Goal: Transaction & Acquisition: Subscribe to service/newsletter

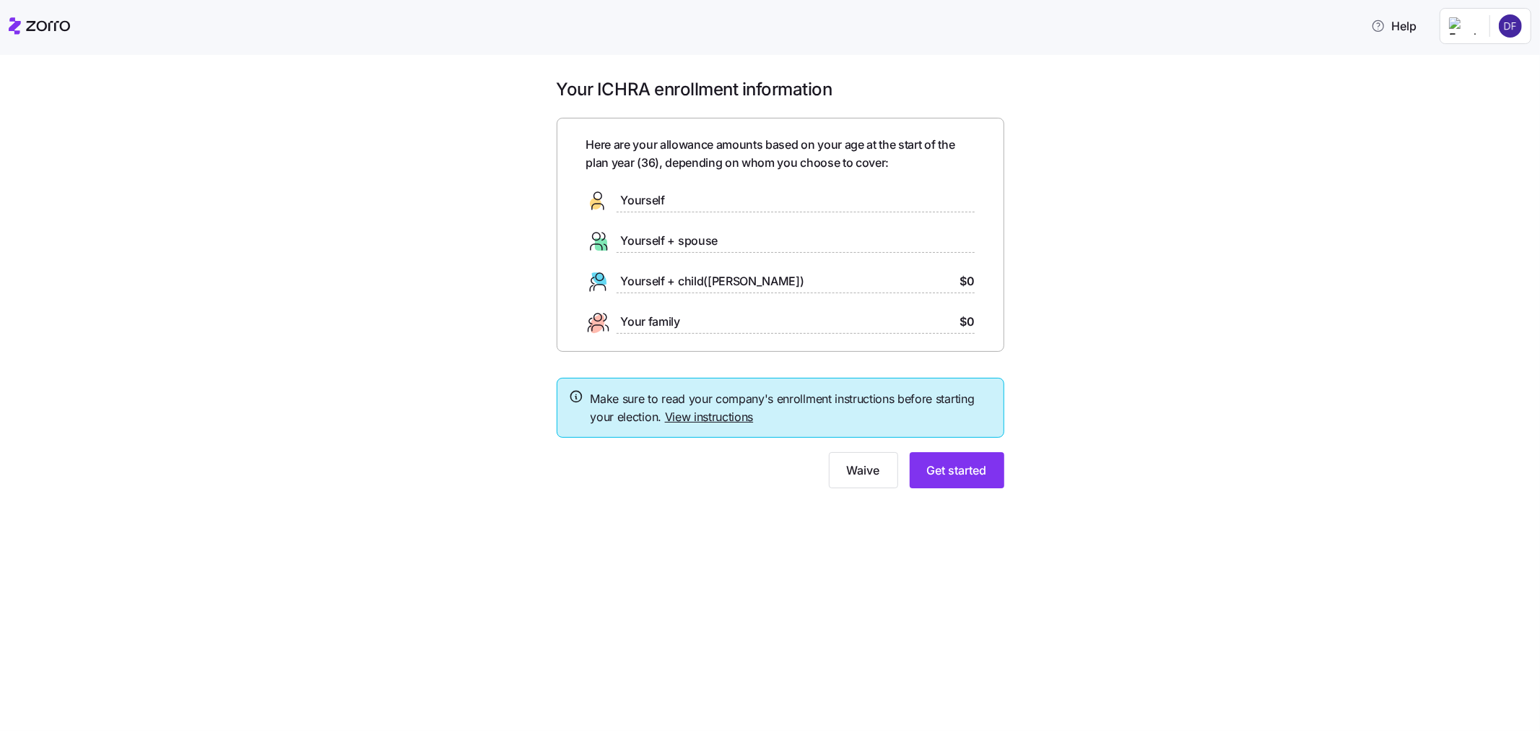
click at [629, 189] on div "Yourself" at bounding box center [625, 200] width 79 height 23
click at [977, 470] on span "Get started" at bounding box center [957, 469] width 60 height 17
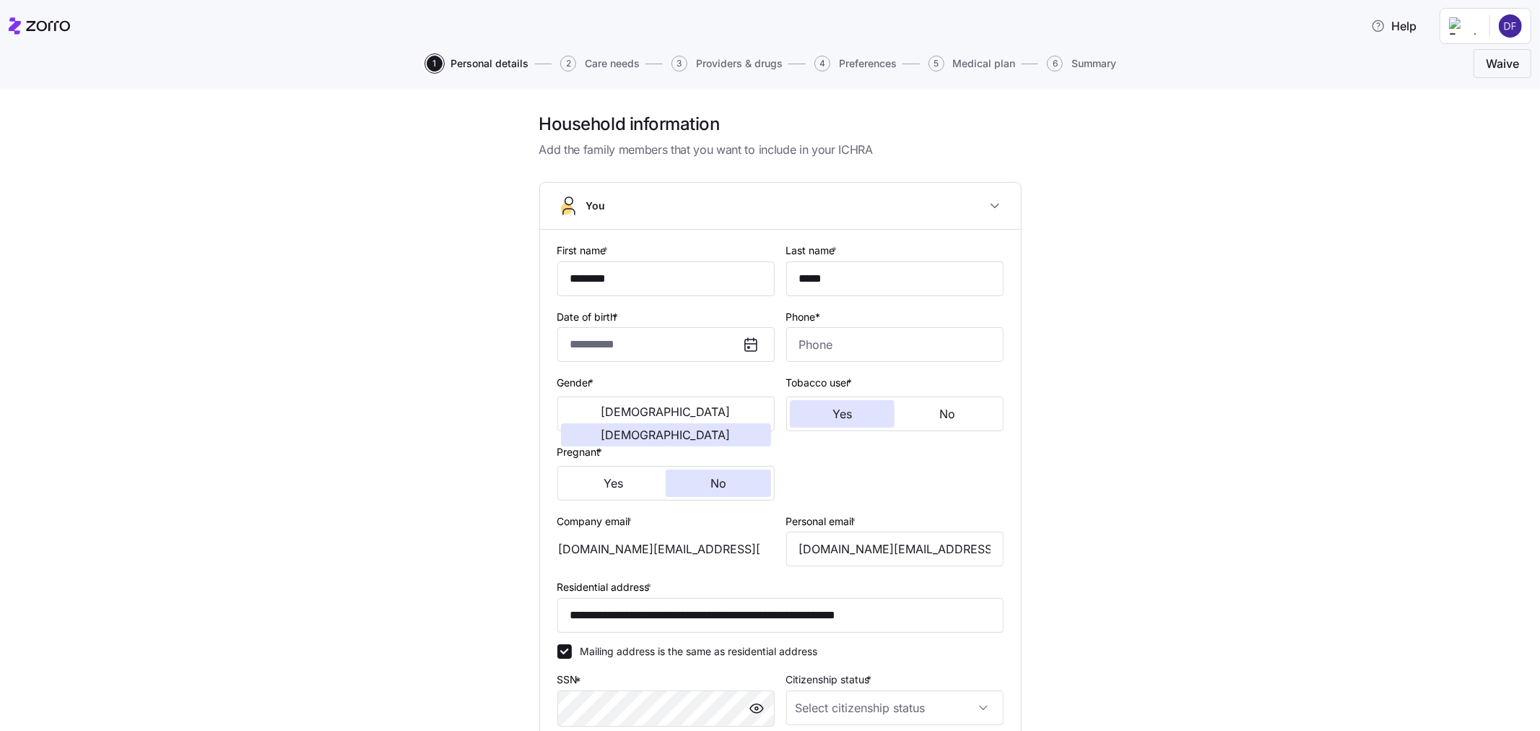
type input "**********"
type input "[PHONE_NUMBER]"
type input "[DEMOGRAPHIC_DATA] citizen"
type input "Single"
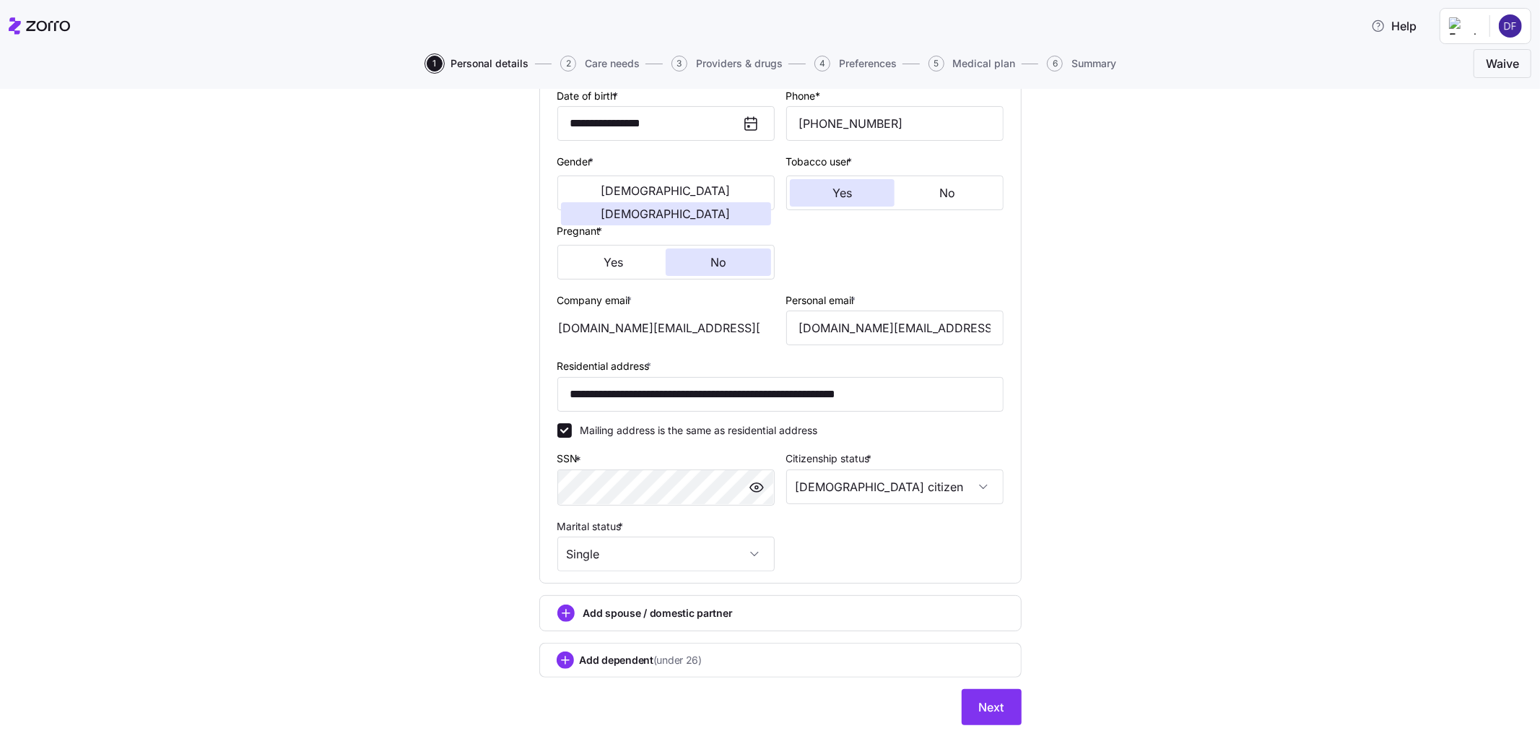
scroll to position [269, 0]
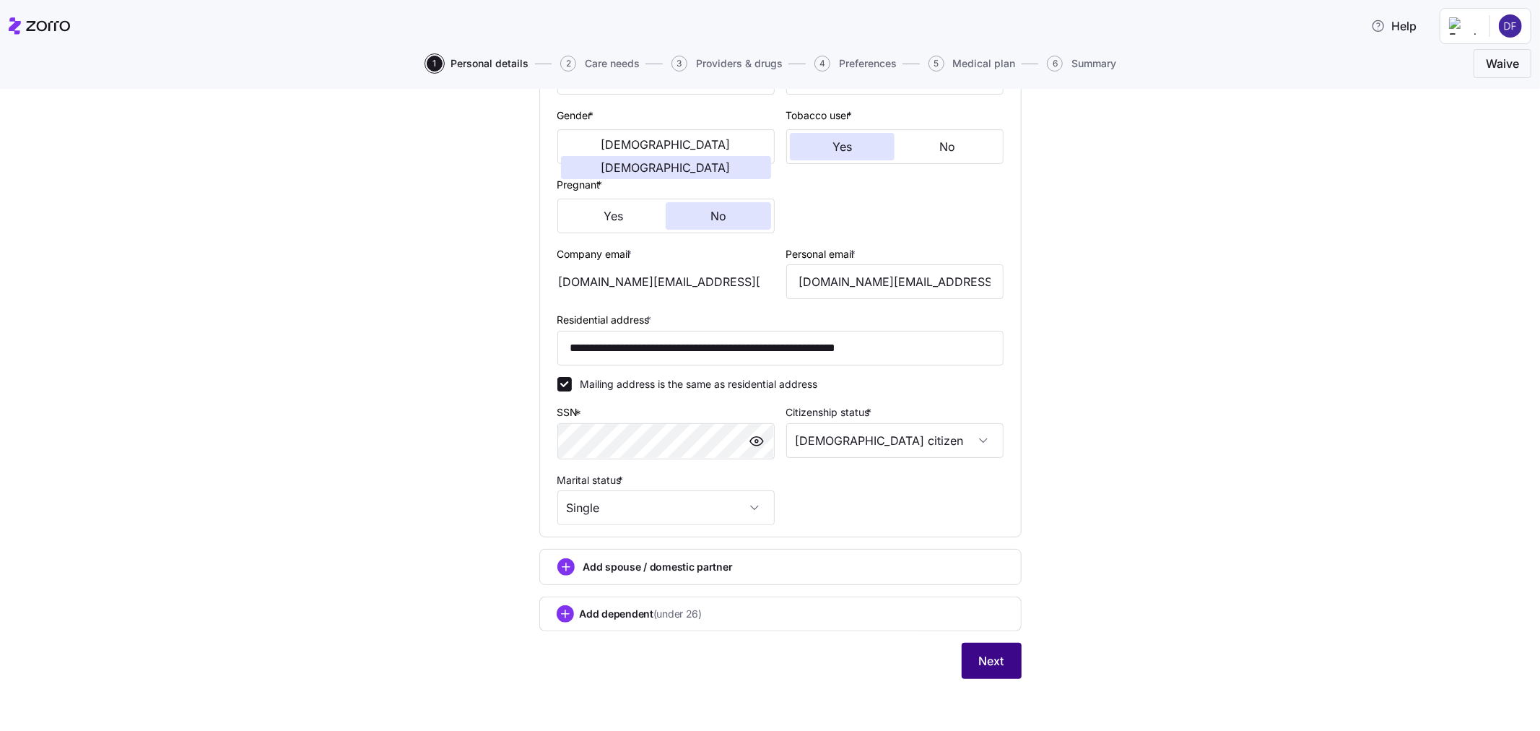
click at [986, 653] on span "Next" at bounding box center [991, 660] width 25 height 17
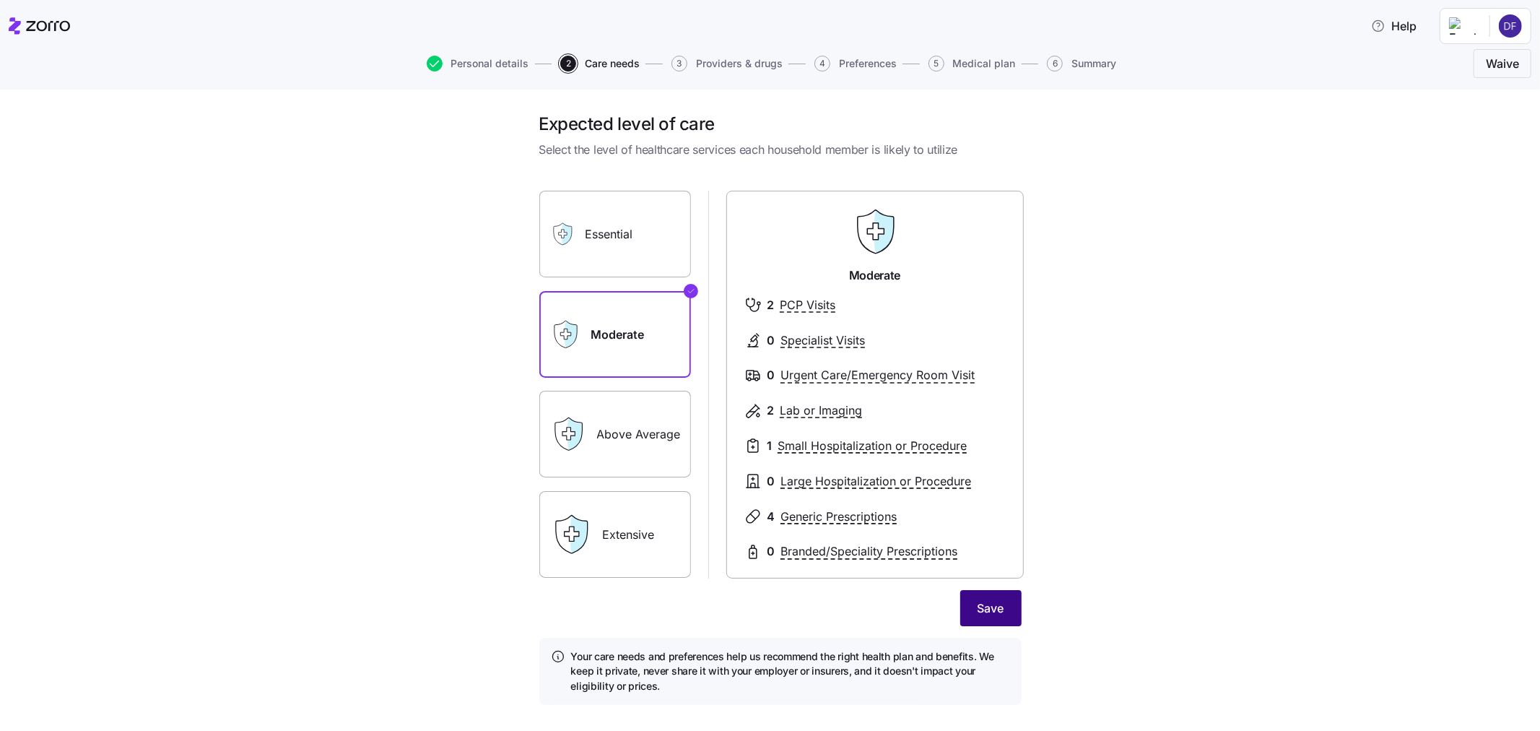
click at [969, 614] on button "Save" at bounding box center [990, 608] width 61 height 36
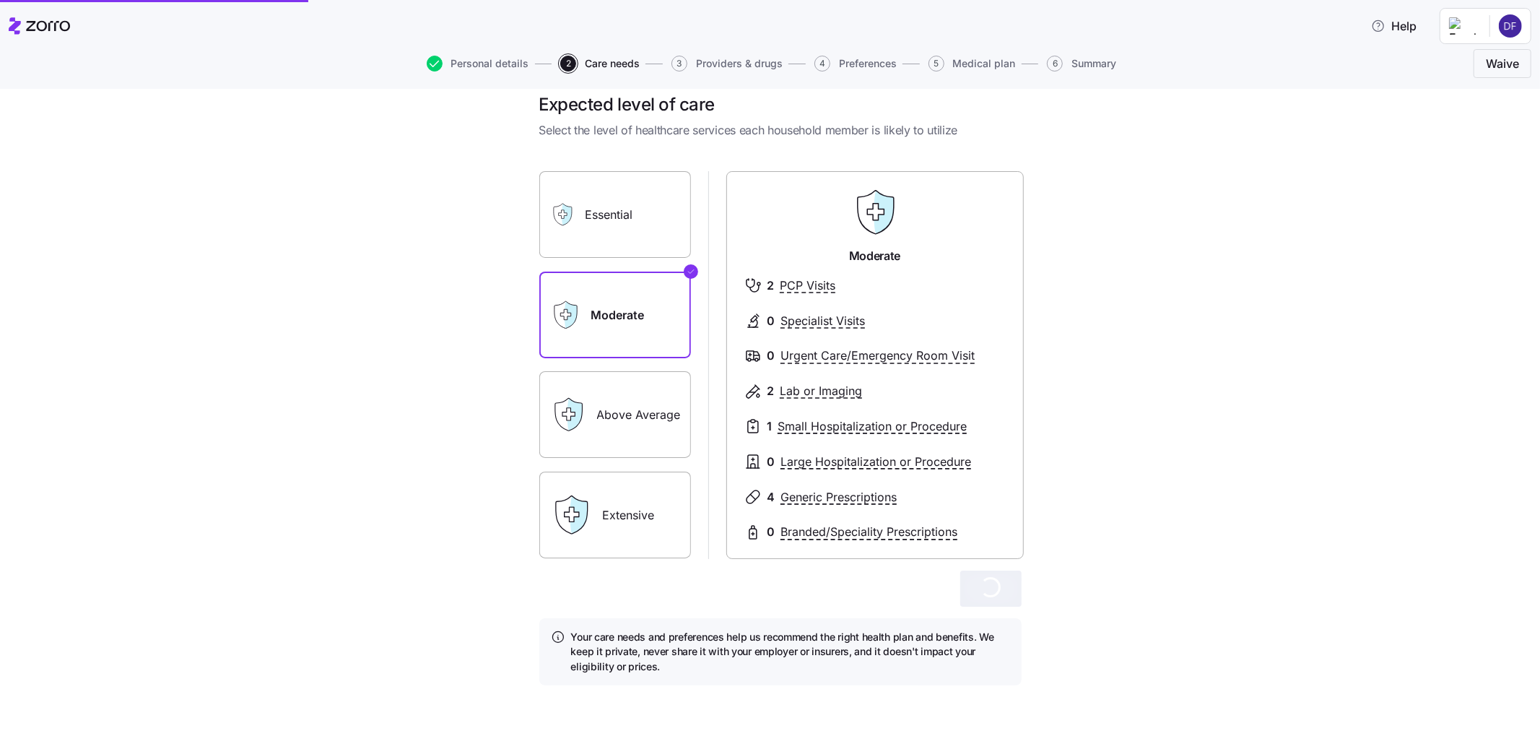
scroll to position [25, 0]
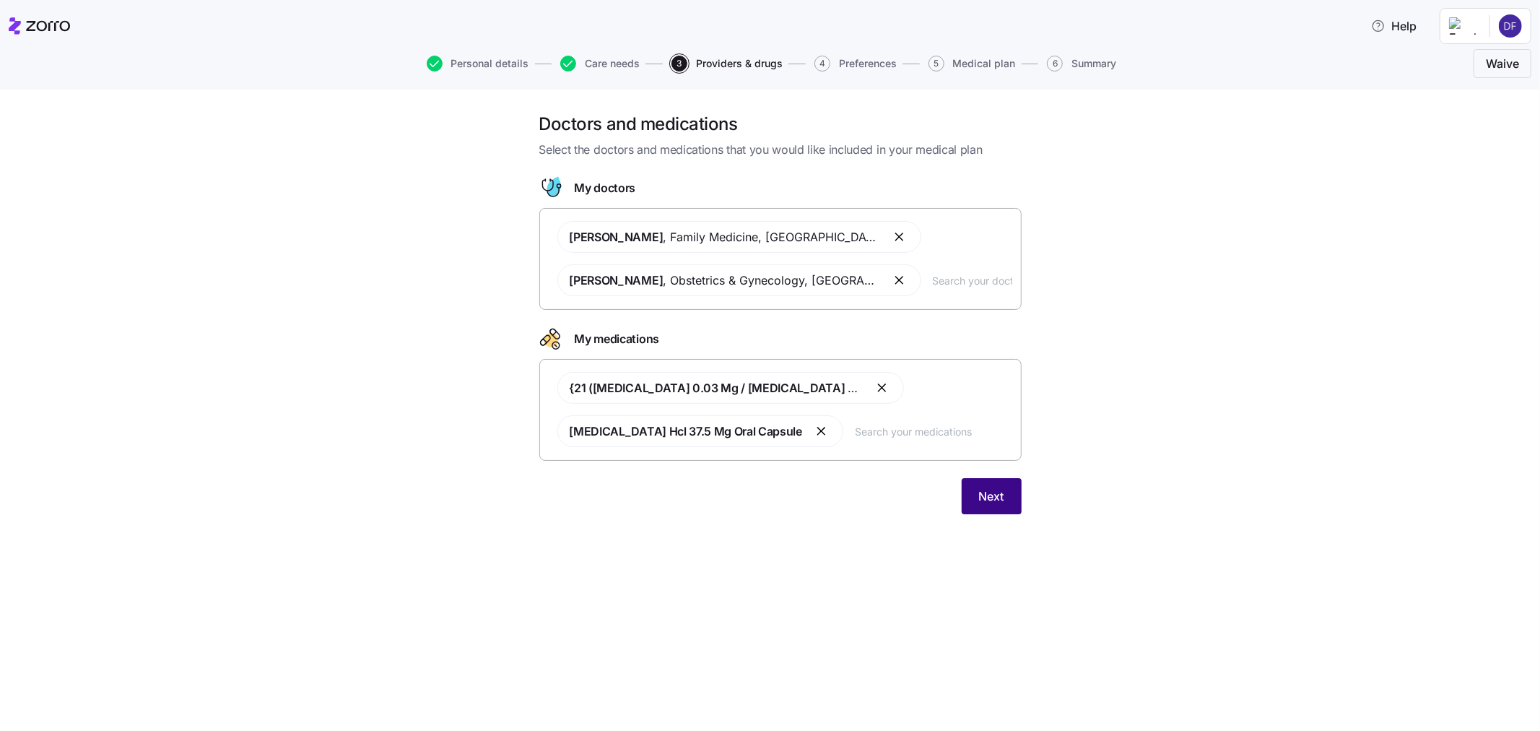
click at [993, 506] on button "Next" at bounding box center [992, 496] width 60 height 36
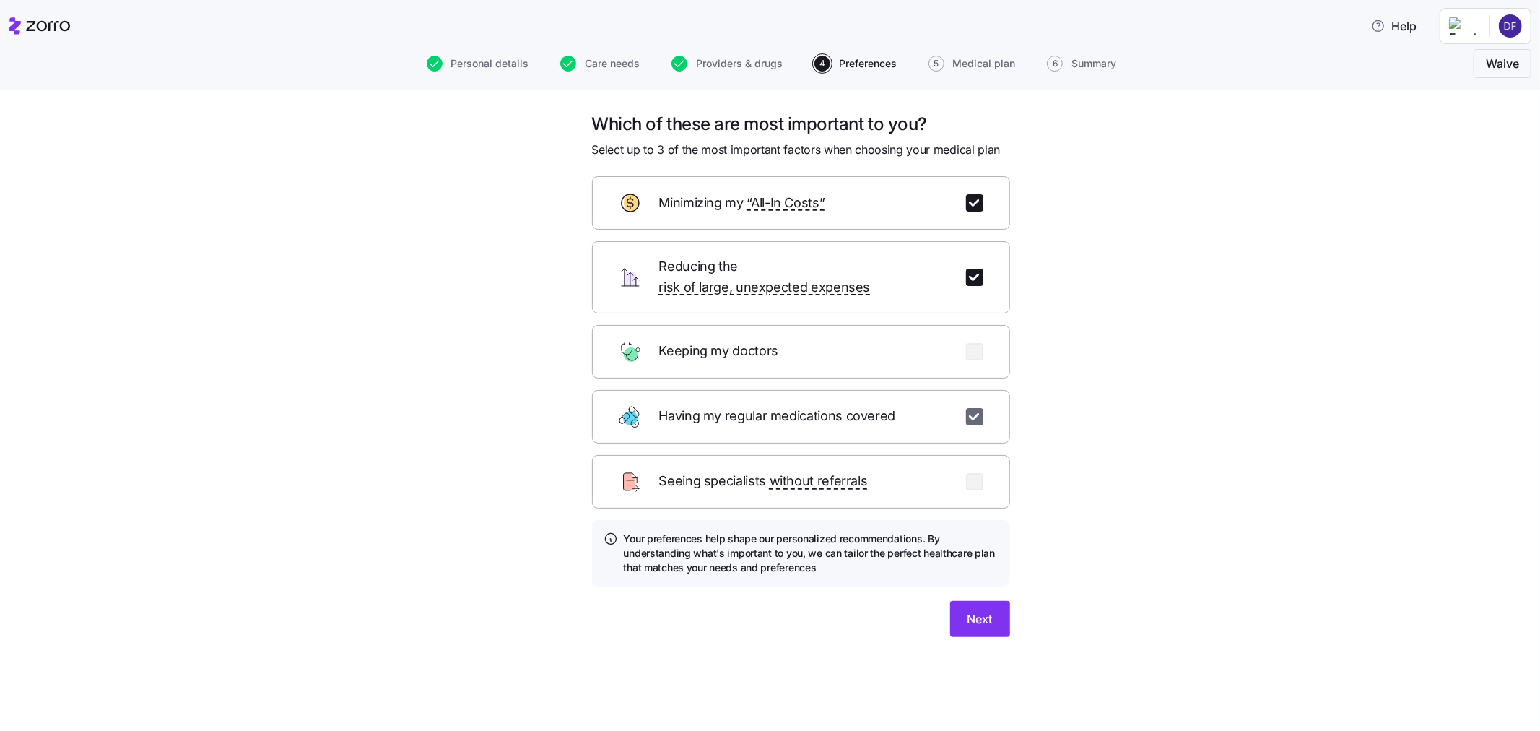
click at [969, 408] on input "checkbox" at bounding box center [974, 416] width 17 height 17
checkbox input "false"
click at [976, 473] on input "checkbox" at bounding box center [974, 481] width 17 height 17
checkbox input "true"
click at [979, 610] on span "Next" at bounding box center [979, 618] width 25 height 17
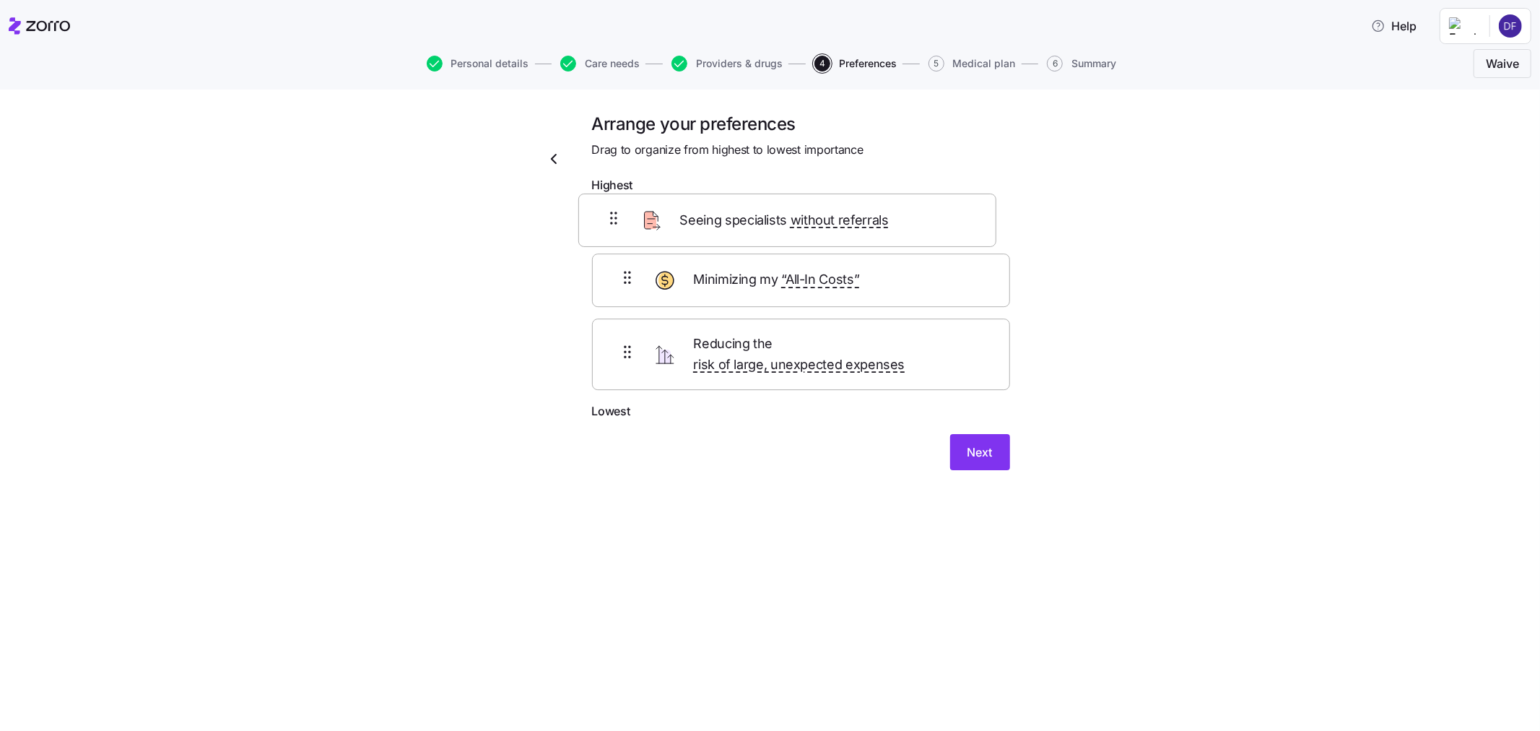
drag, startPoint x: 621, startPoint y: 368, endPoint x: 607, endPoint y: 224, distance: 145.0
click at [607, 224] on div "Minimizing my “All-In Costs” Reducing the risk of large, unexpected expenses Se…" at bounding box center [801, 301] width 418 height 202
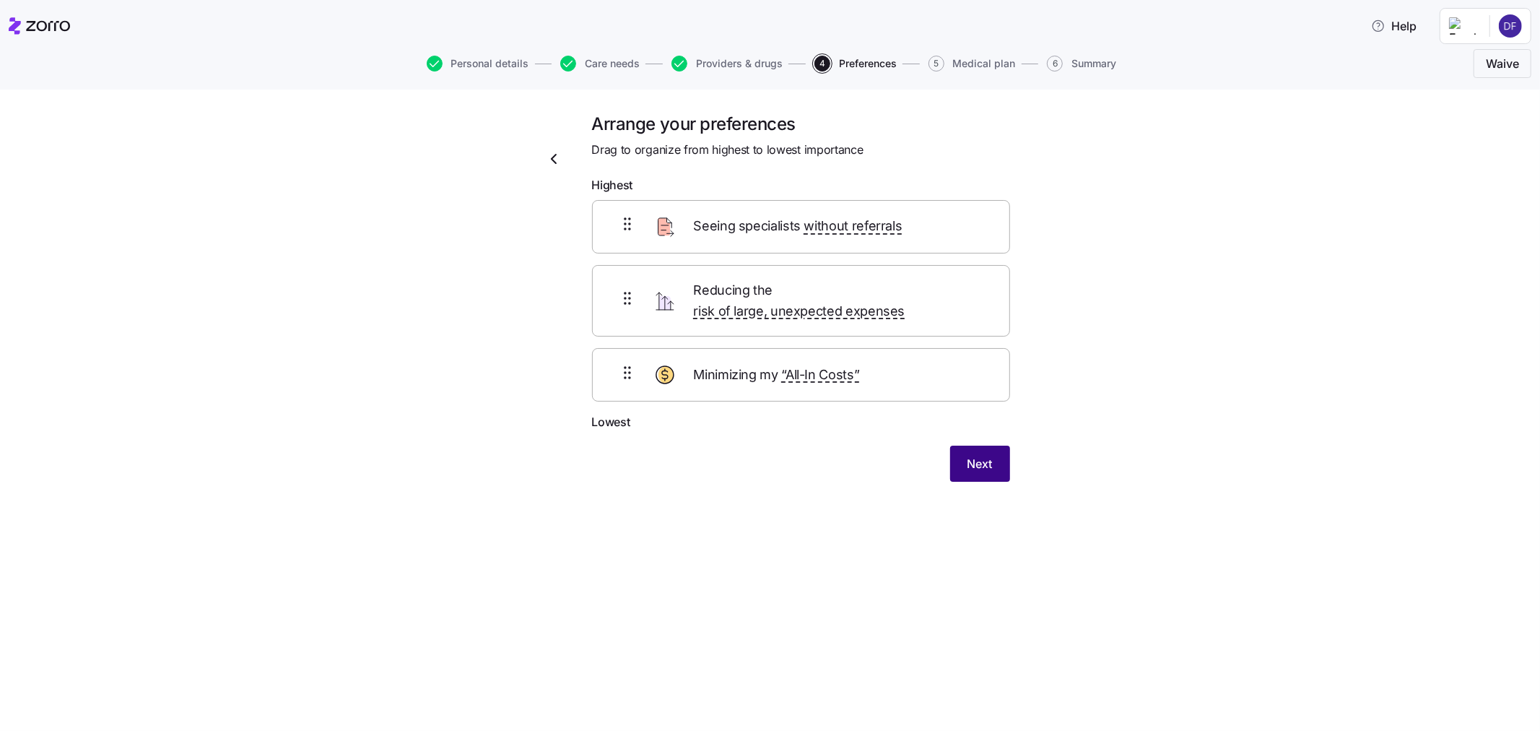
click at [967, 455] on span "Next" at bounding box center [979, 463] width 25 height 17
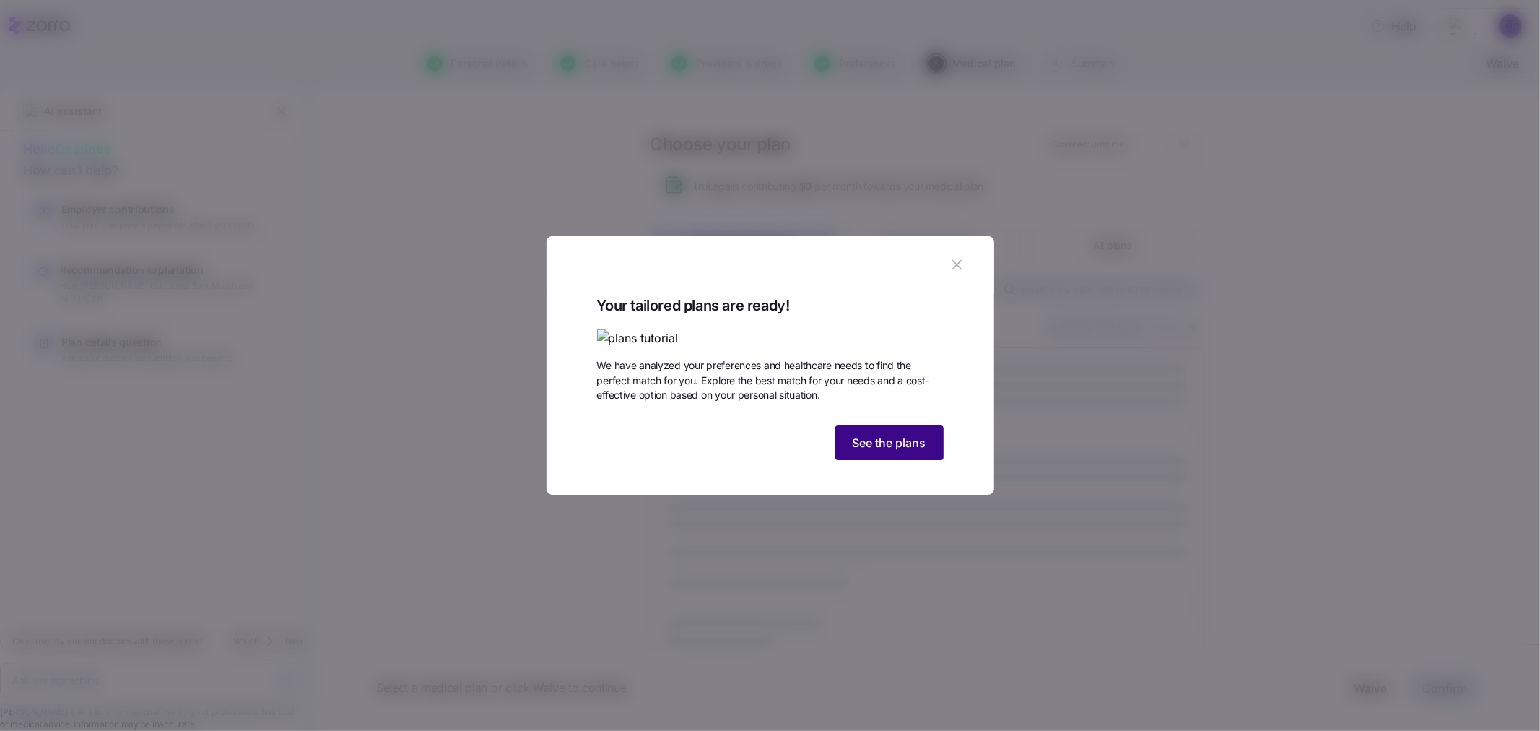
click at [894, 451] on span "See the plans" at bounding box center [890, 442] width 74 height 17
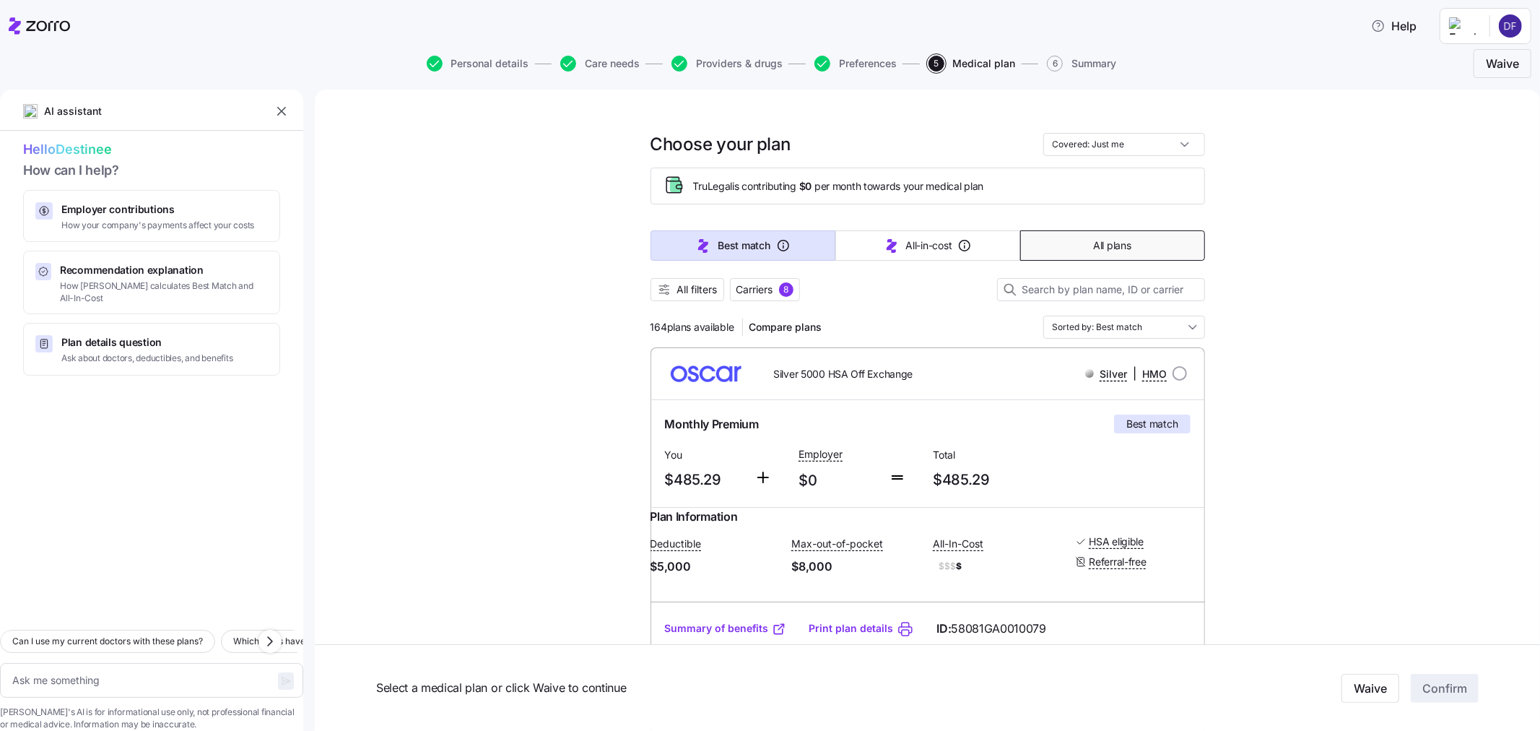
click at [1064, 246] on button "All plans" at bounding box center [1112, 245] width 185 height 30
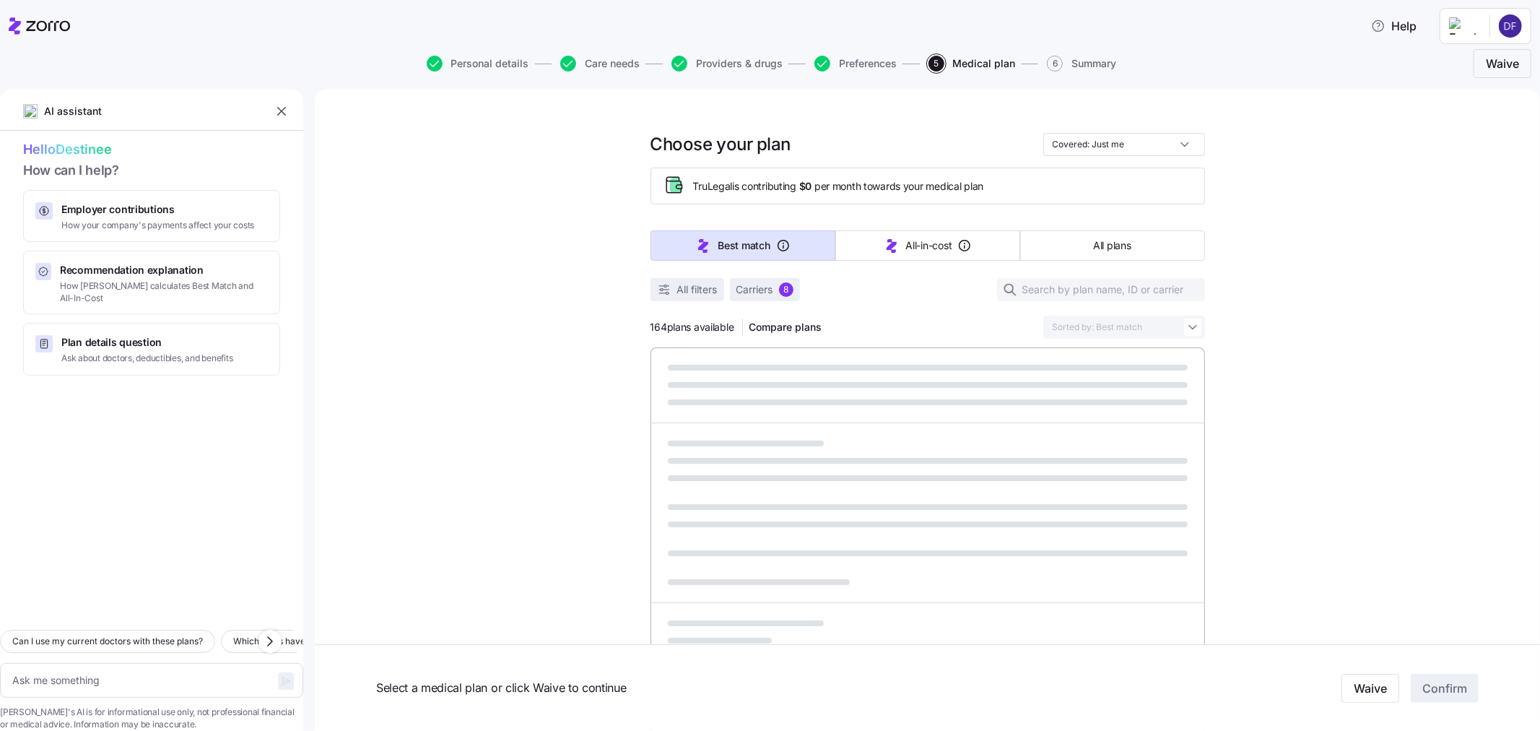
type textarea "x"
type input "Sorted by: Premium"
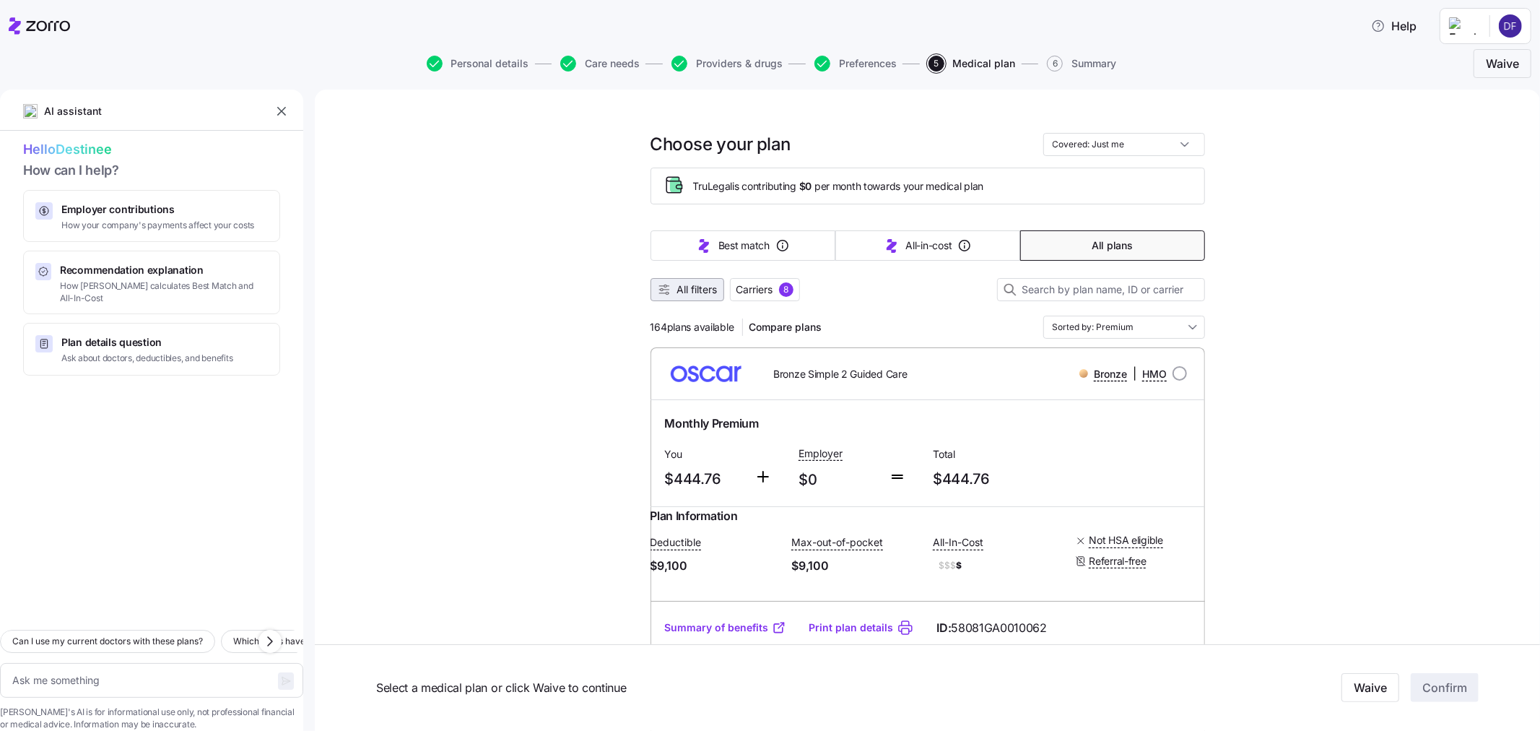
click at [706, 292] on span "All filters" at bounding box center [697, 289] width 40 height 14
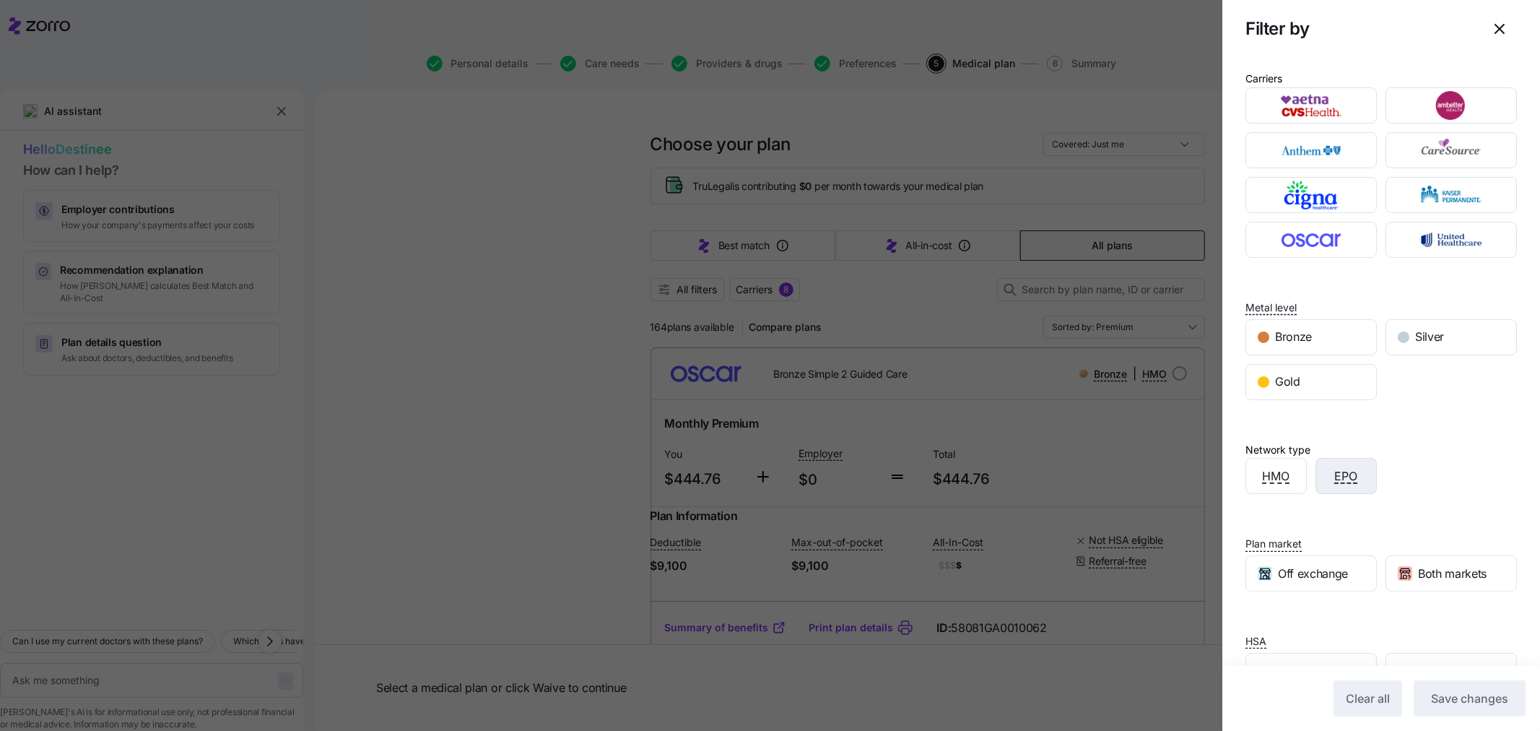
click at [1321, 466] on div "EPO" at bounding box center [1346, 475] width 60 height 35
click at [1454, 698] on span "Save changes" at bounding box center [1469, 697] width 77 height 17
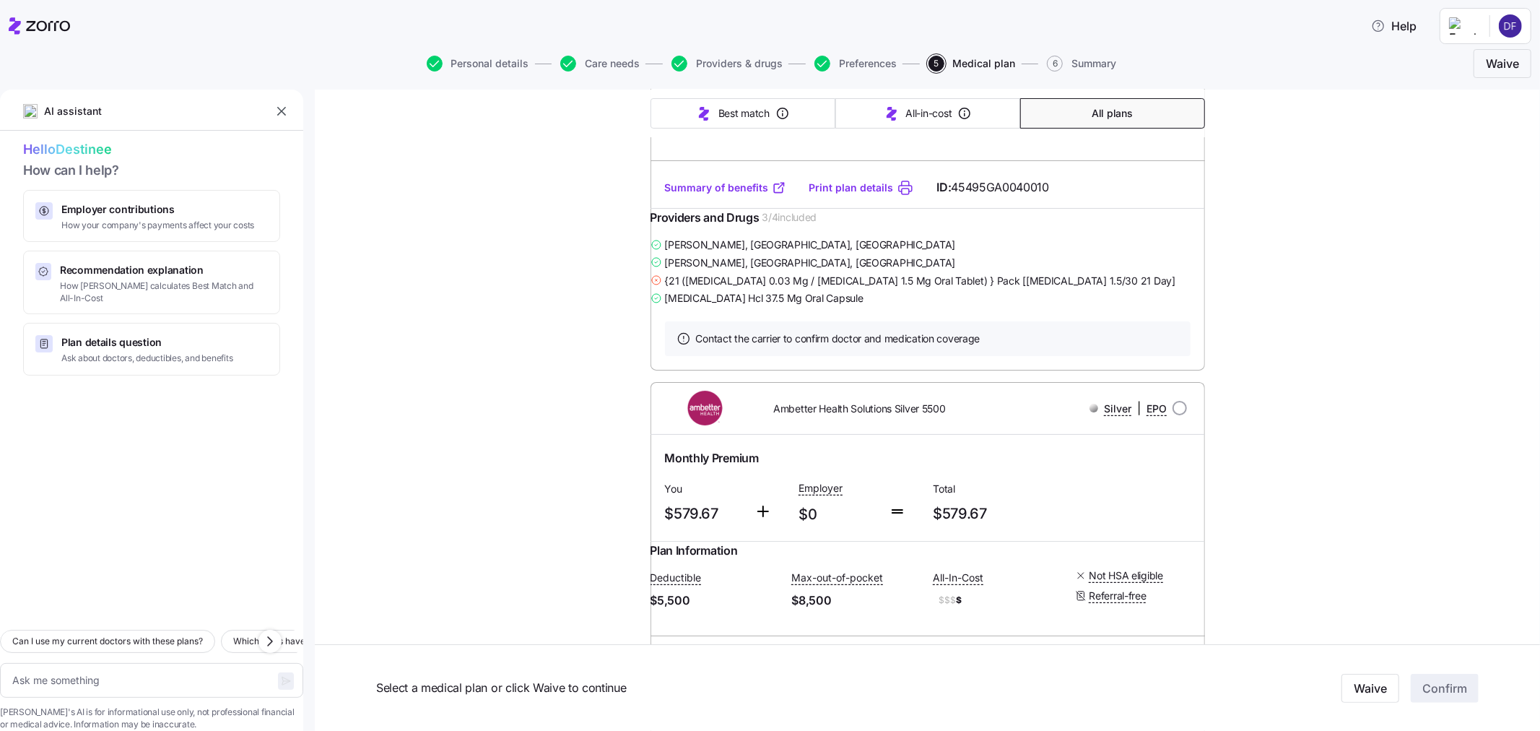
scroll to position [4893, 0]
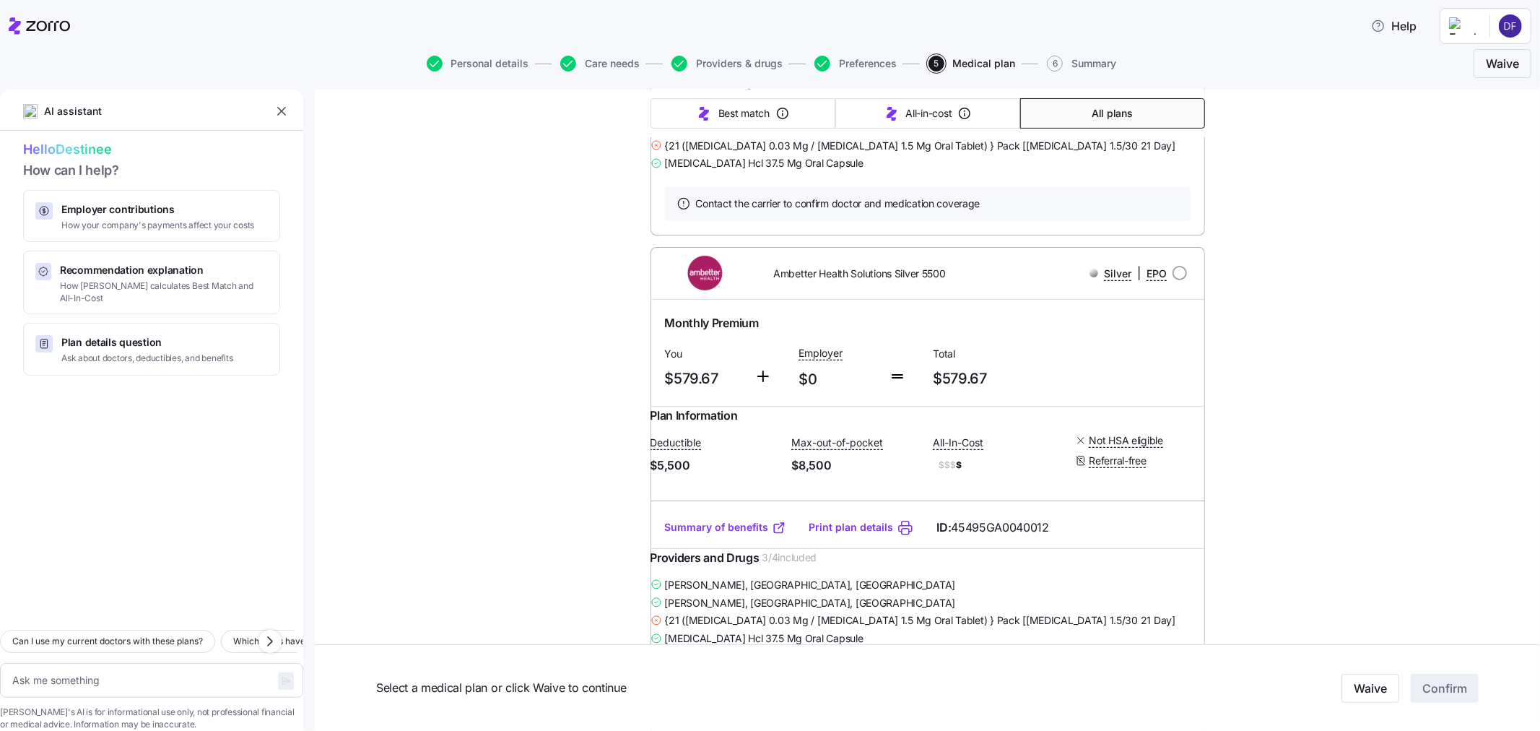
click at [676, 60] on link "Summary of benefits" at bounding box center [725, 52] width 121 height 14
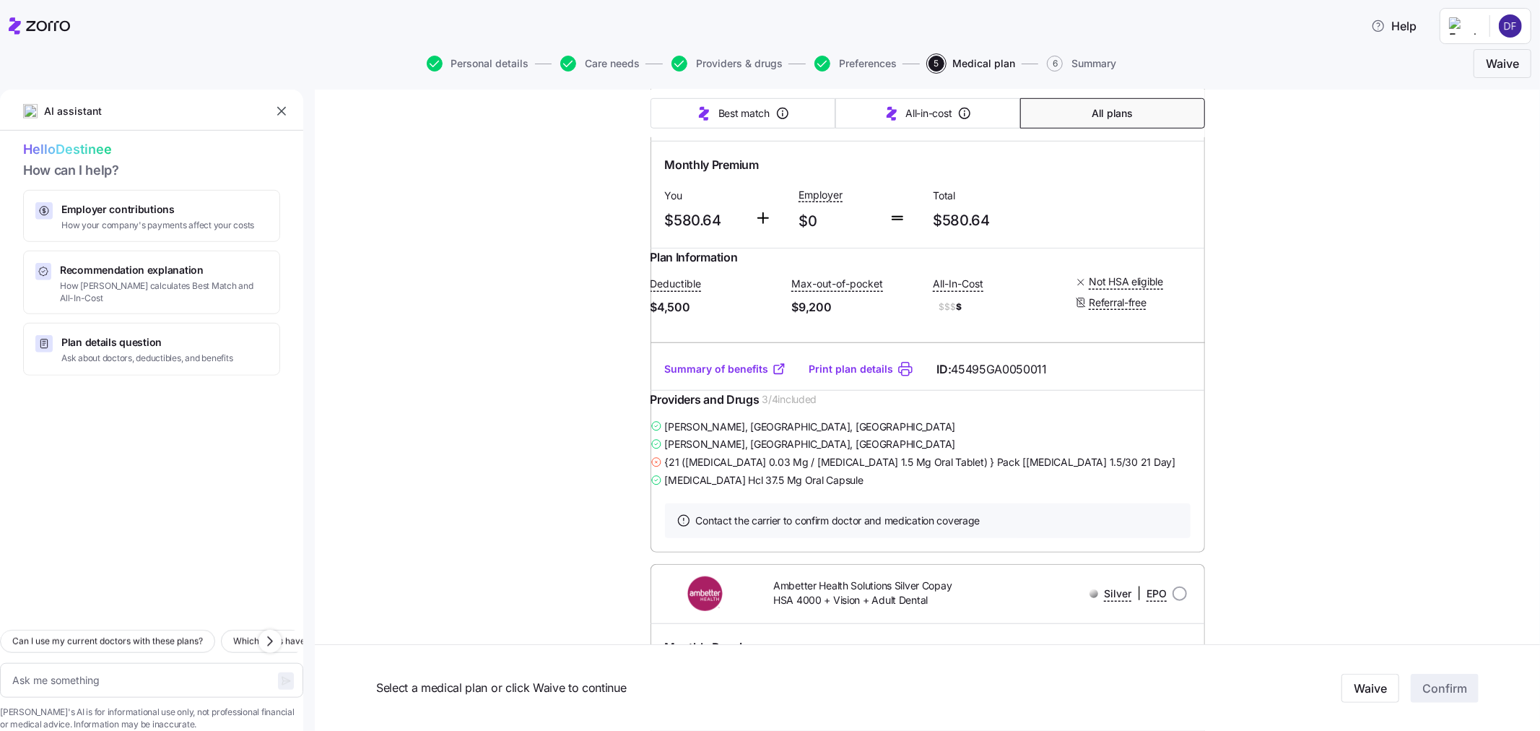
scroll to position [5534, 0]
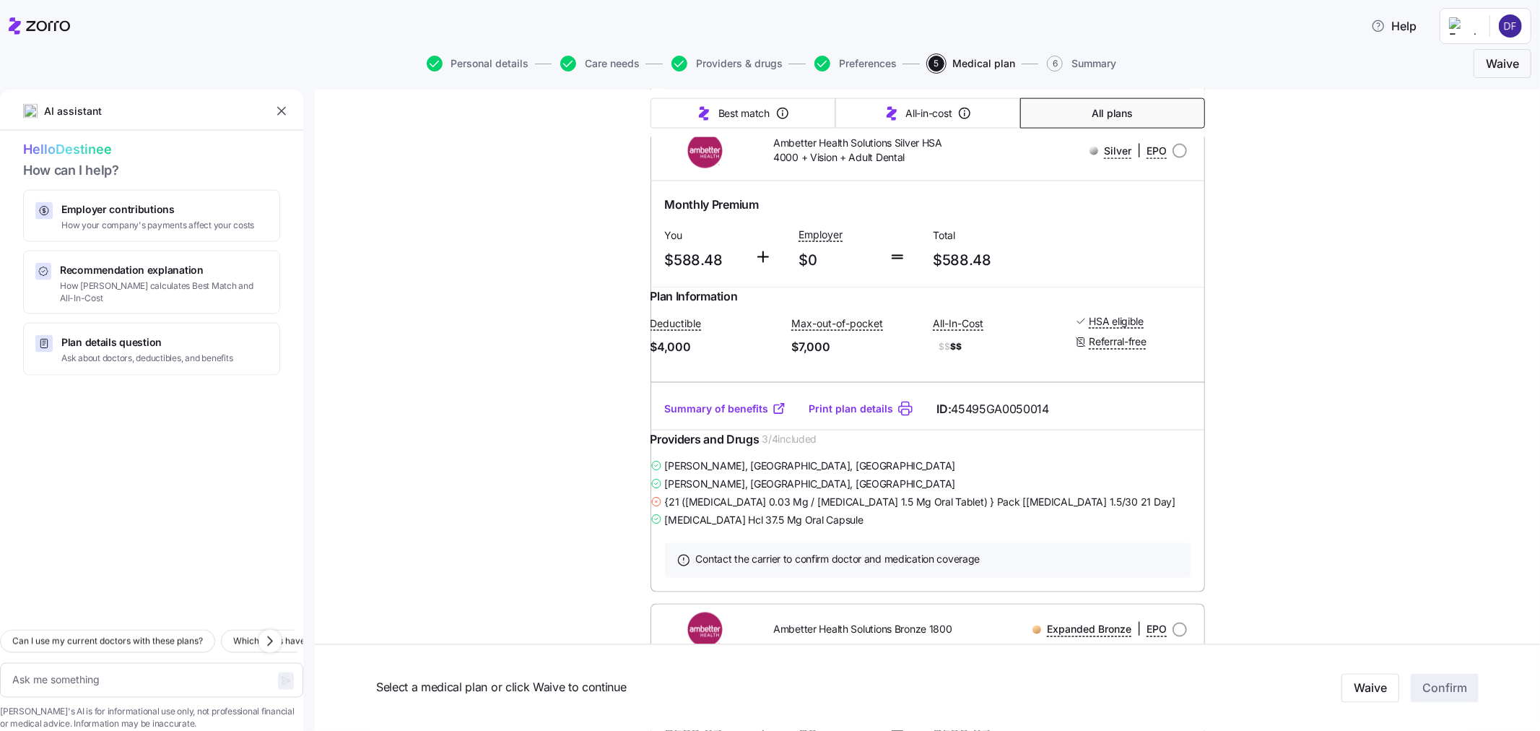
scroll to position [6498, 0]
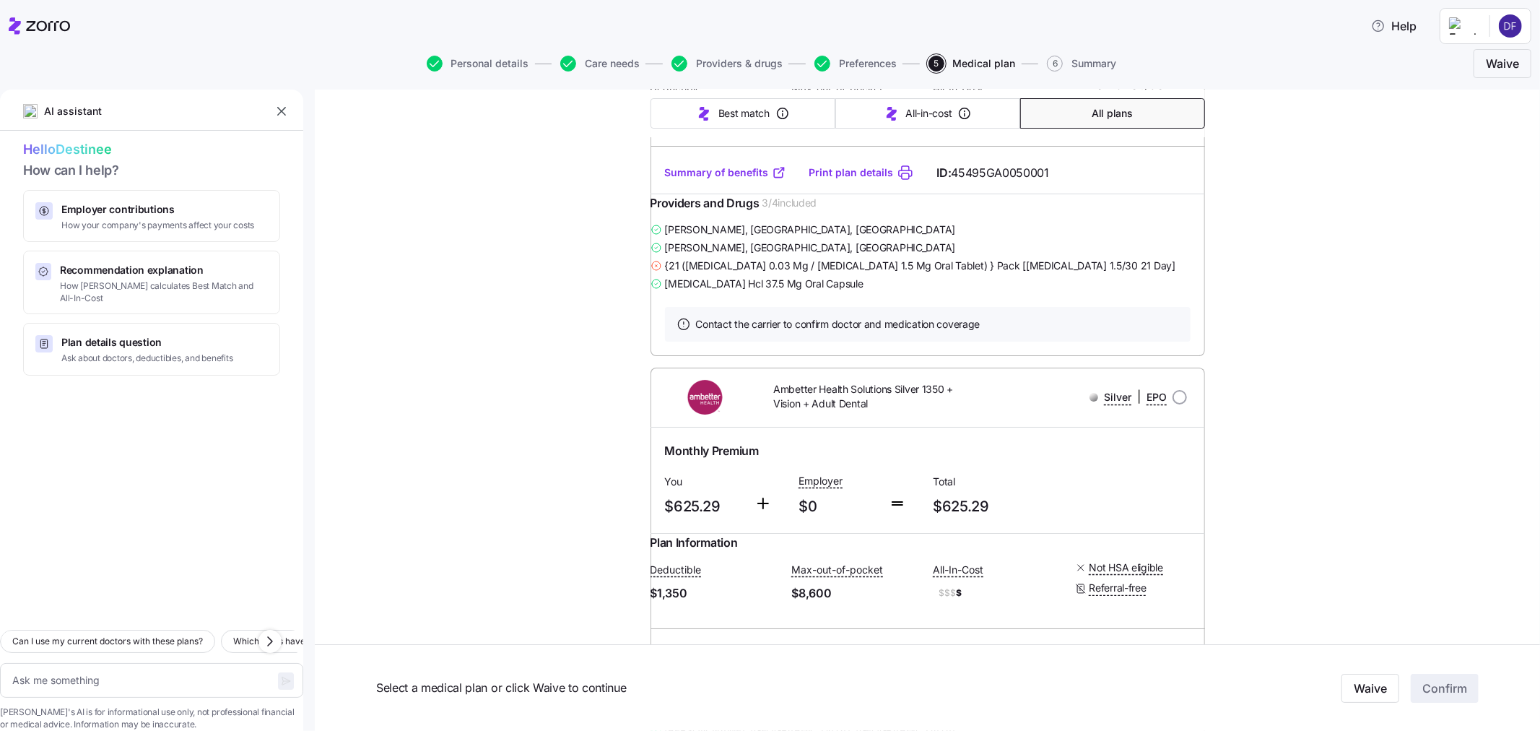
scroll to position [9064, 0]
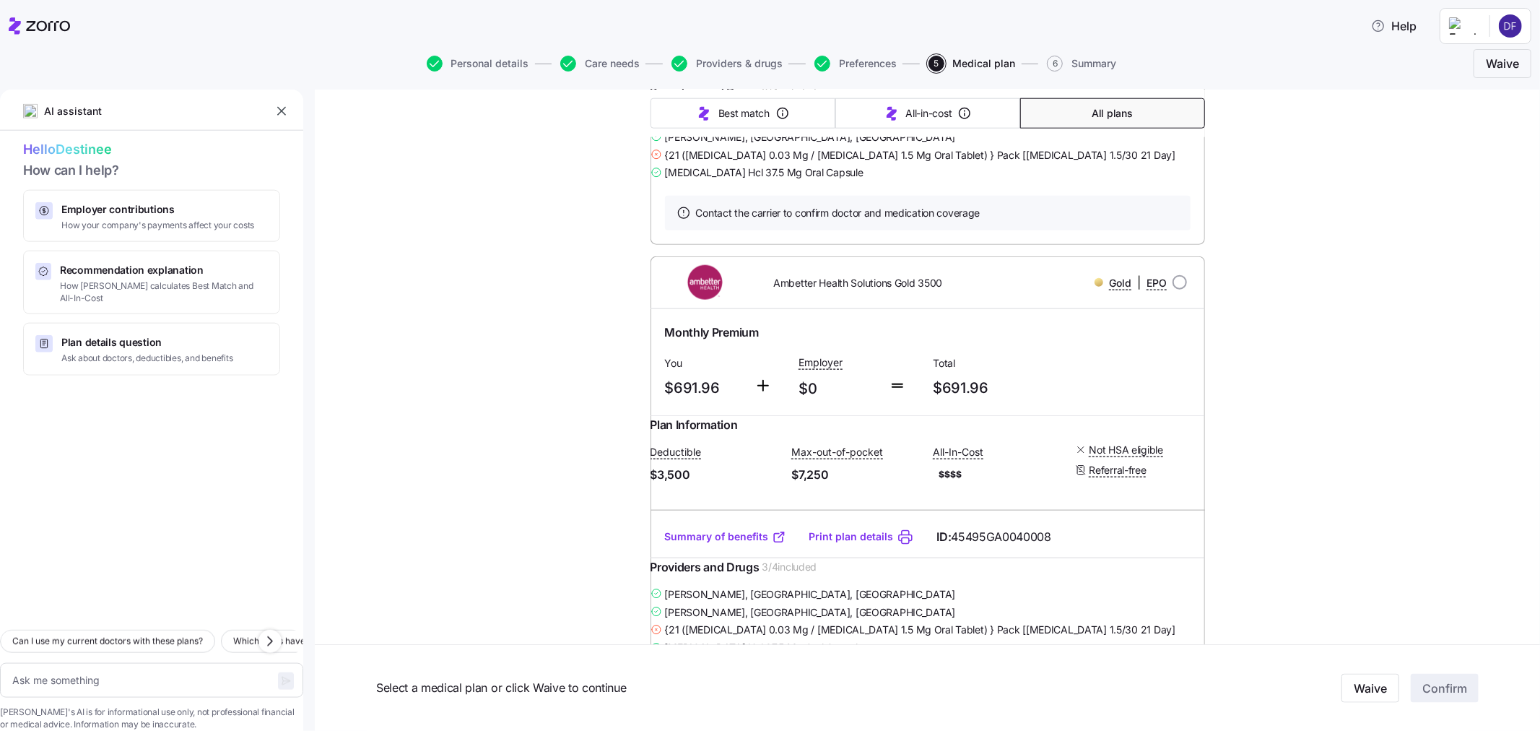
scroll to position [10668, 0]
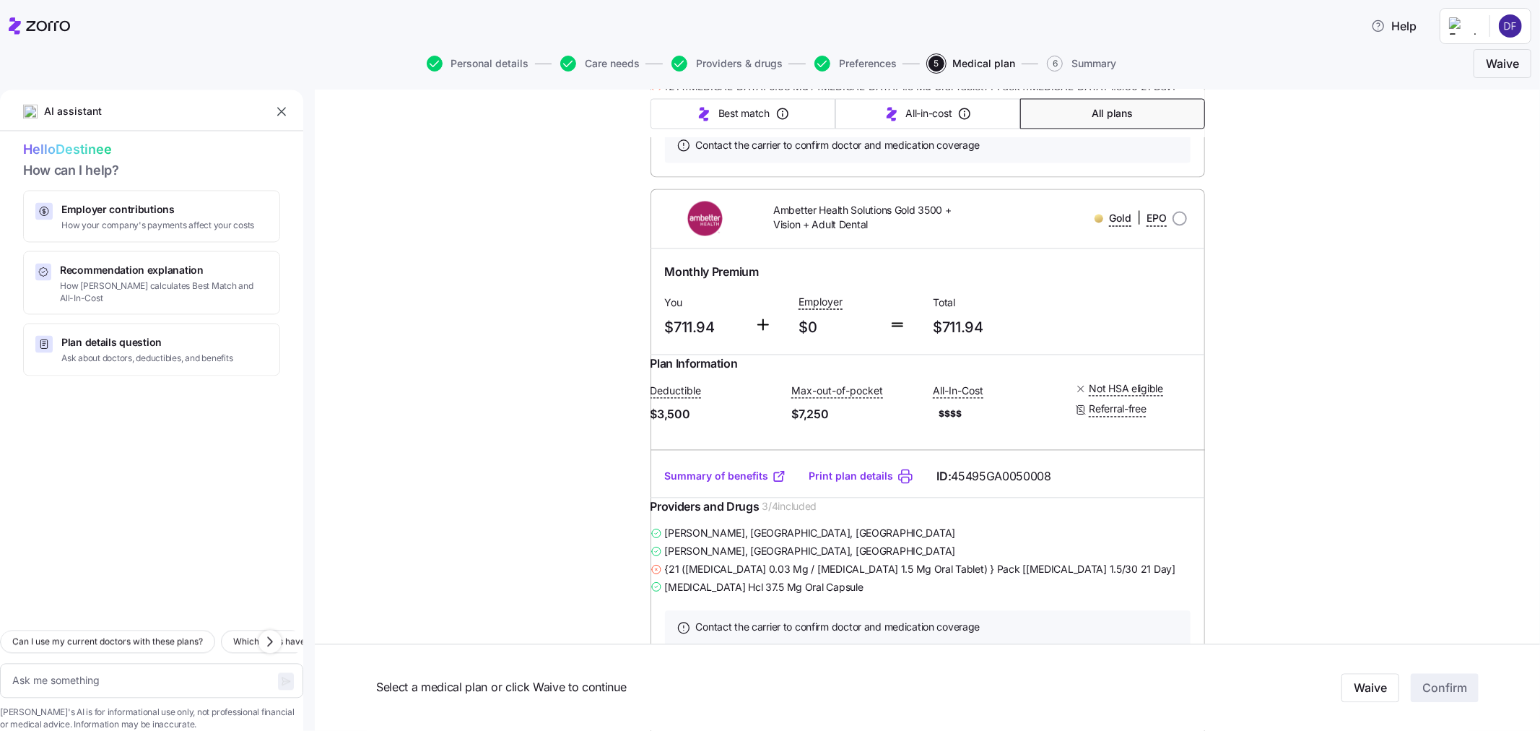
scroll to position [11631, 0]
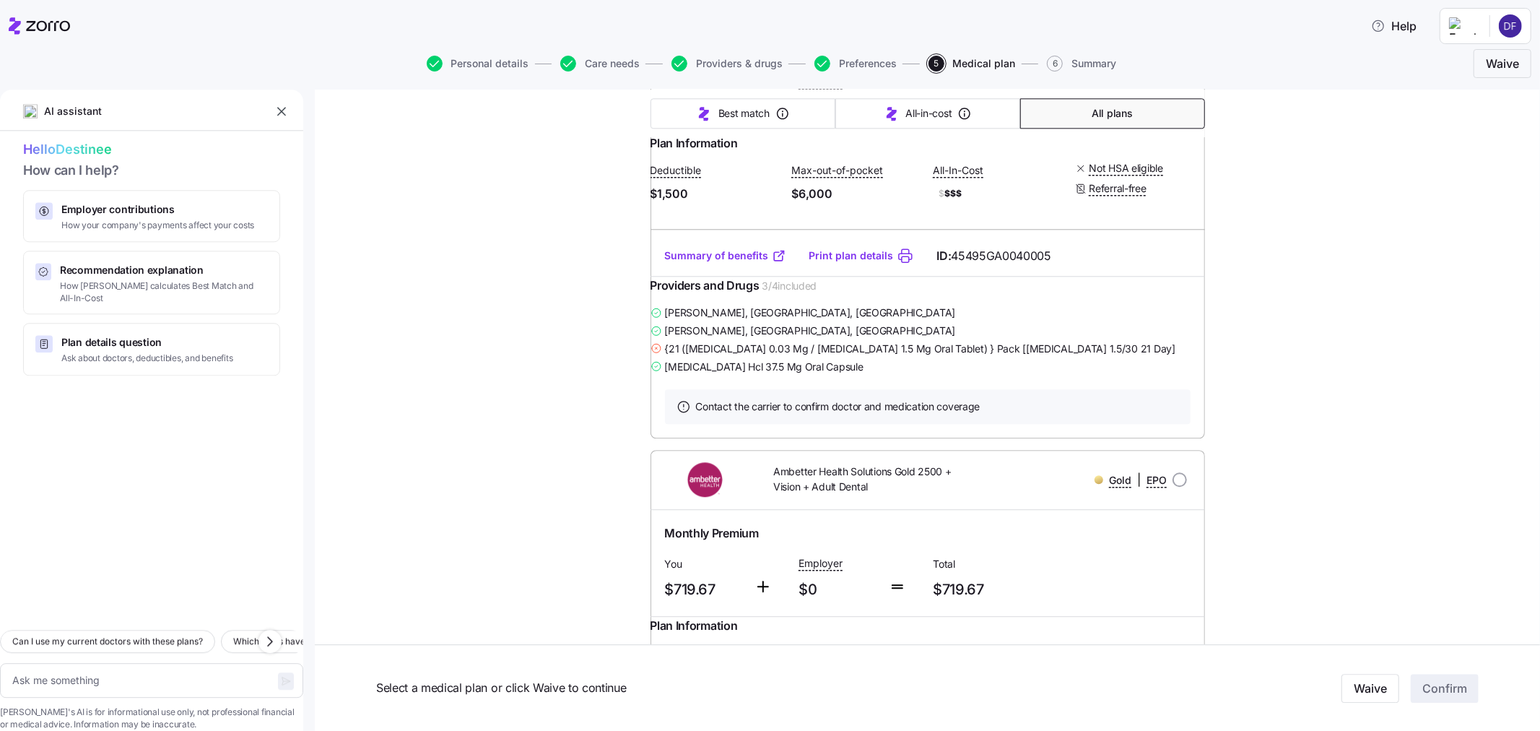
scroll to position [12273, 0]
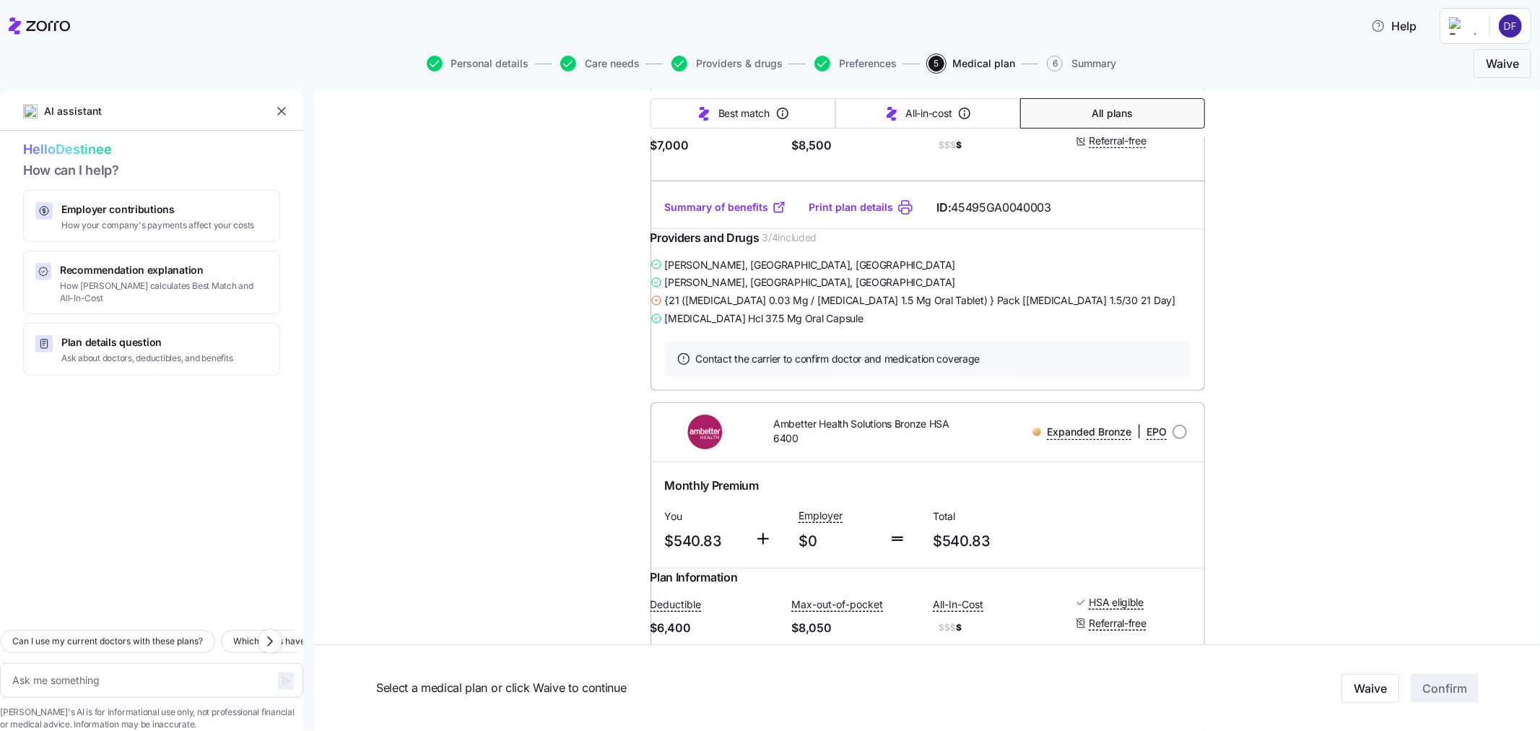
scroll to position [0, 0]
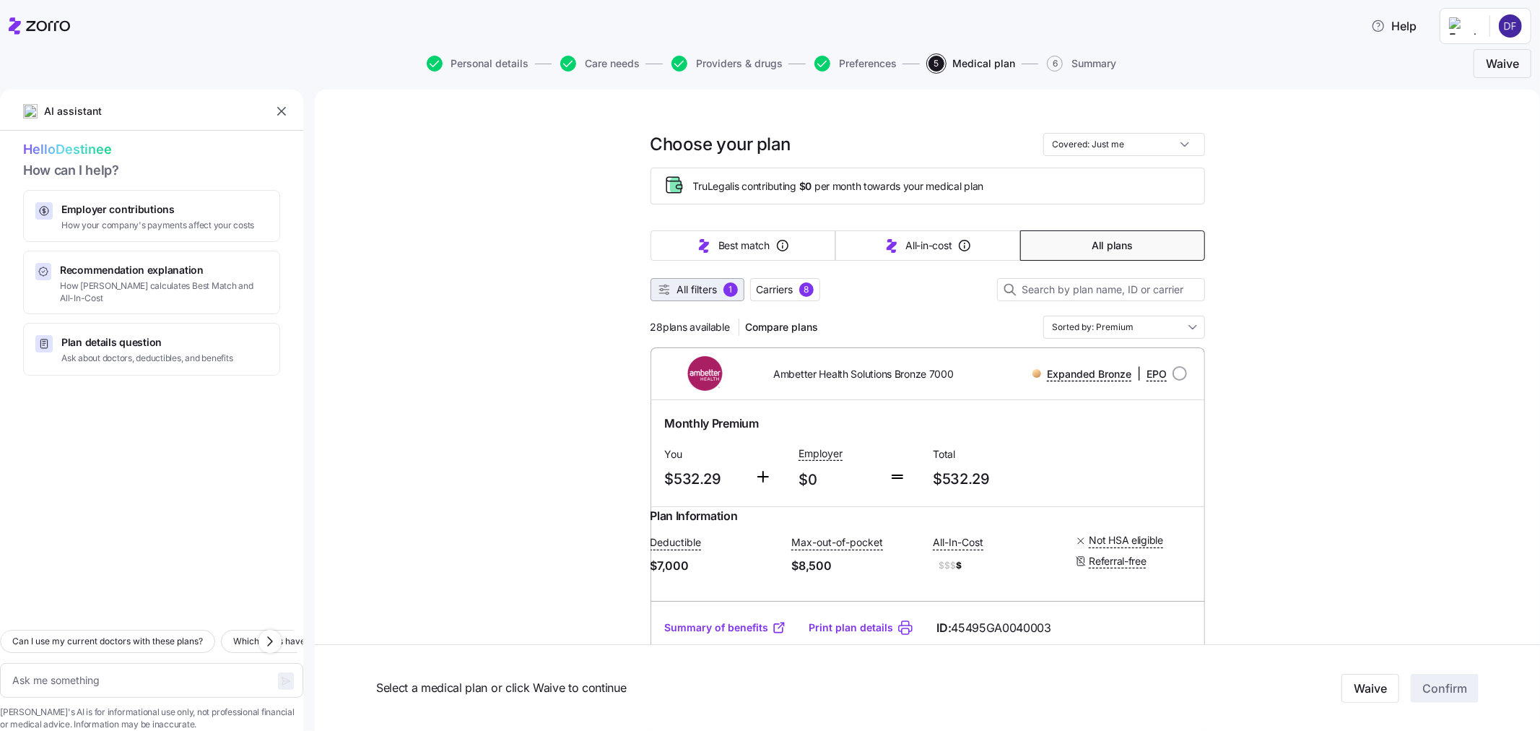
click at [679, 285] on span "All filters" at bounding box center [697, 289] width 40 height 14
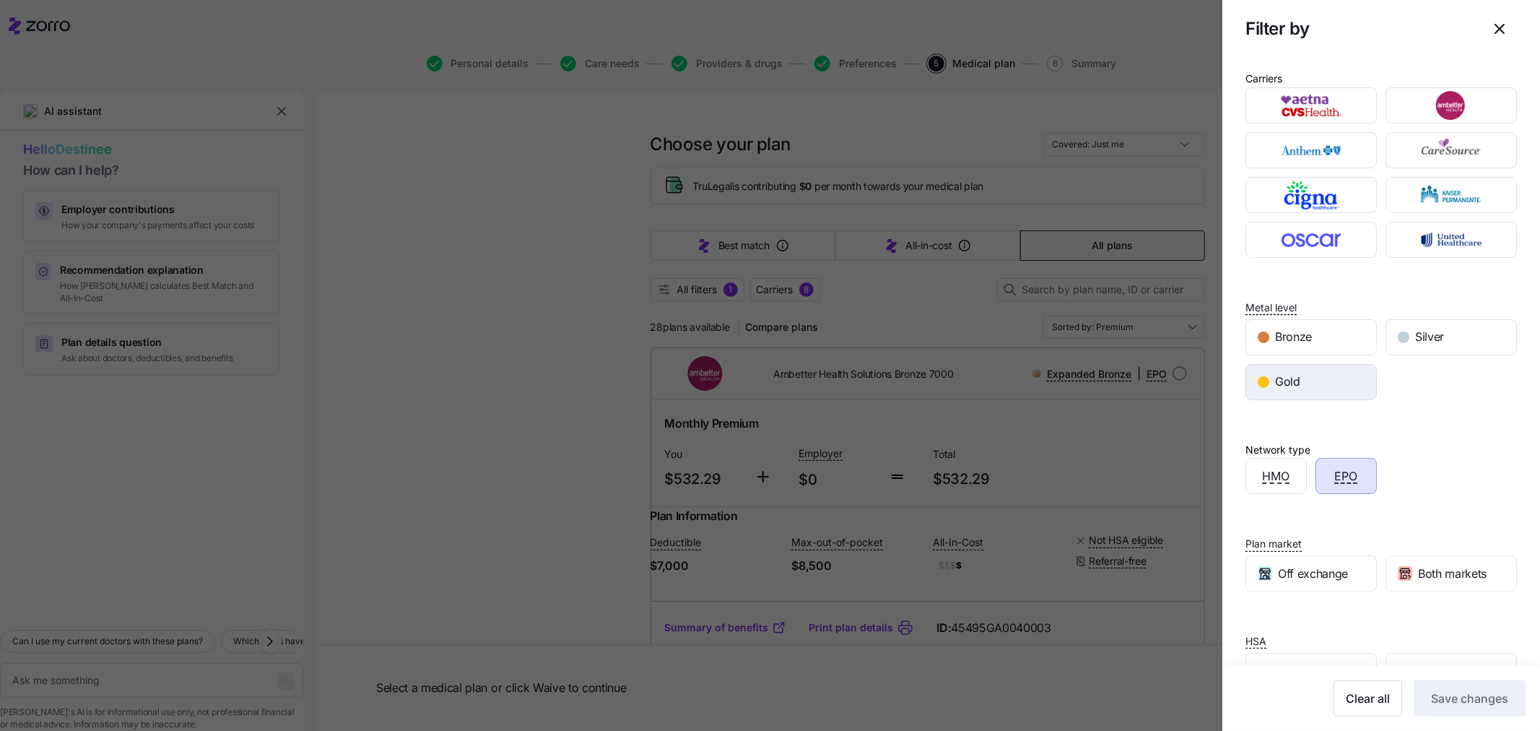
click at [1285, 383] on span "Gold" at bounding box center [1287, 382] width 25 height 18
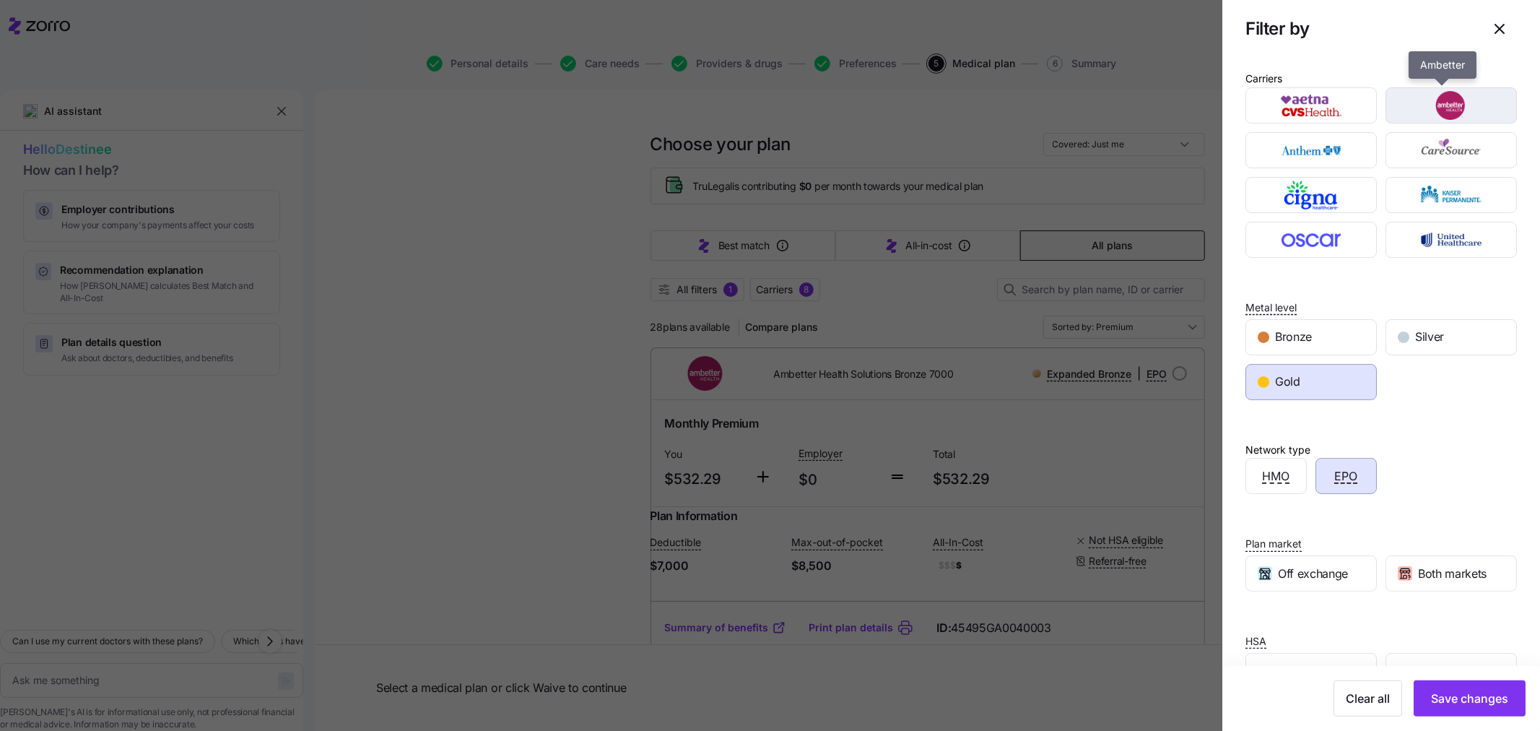
click at [1415, 113] on img "button" at bounding box center [1451, 105] width 106 height 29
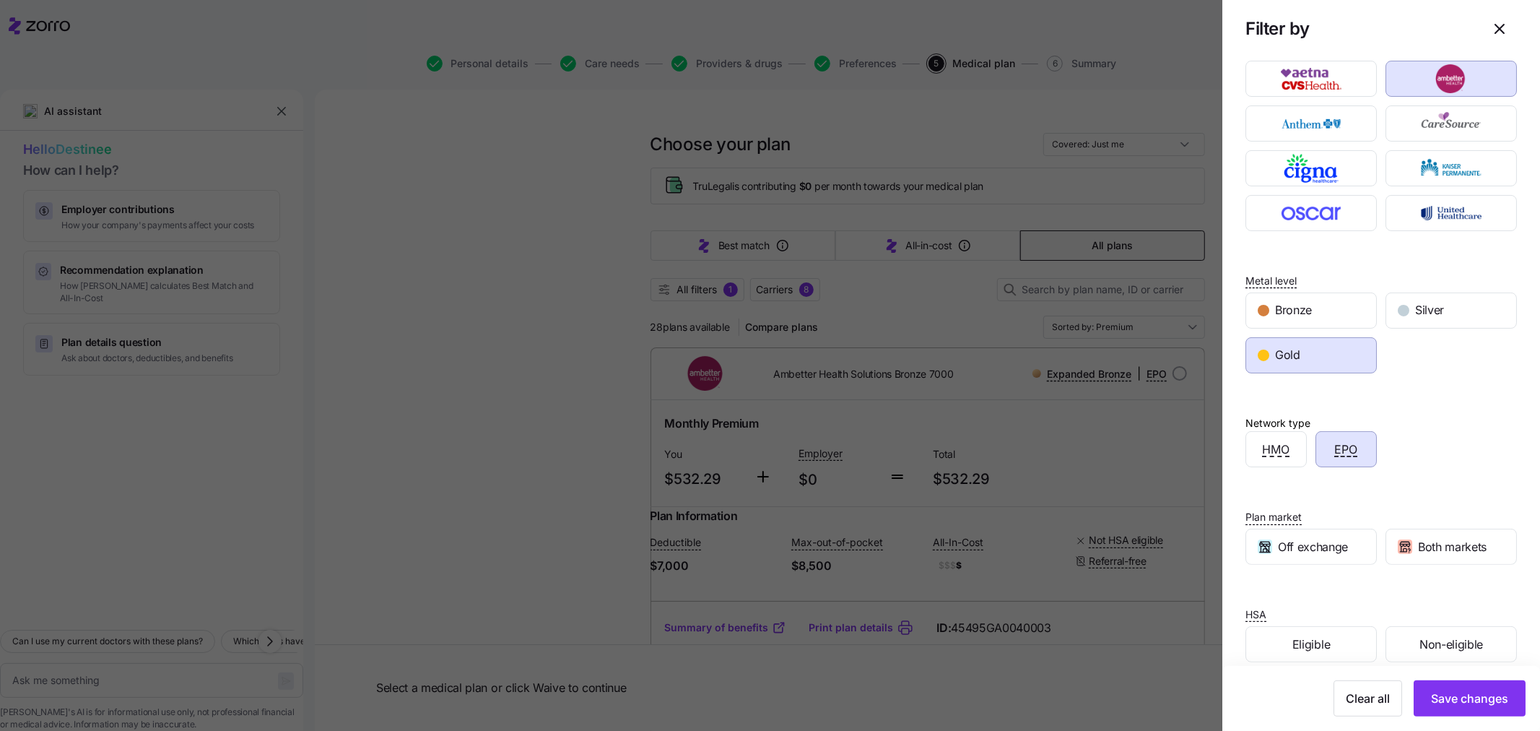
scroll to position [47, 0]
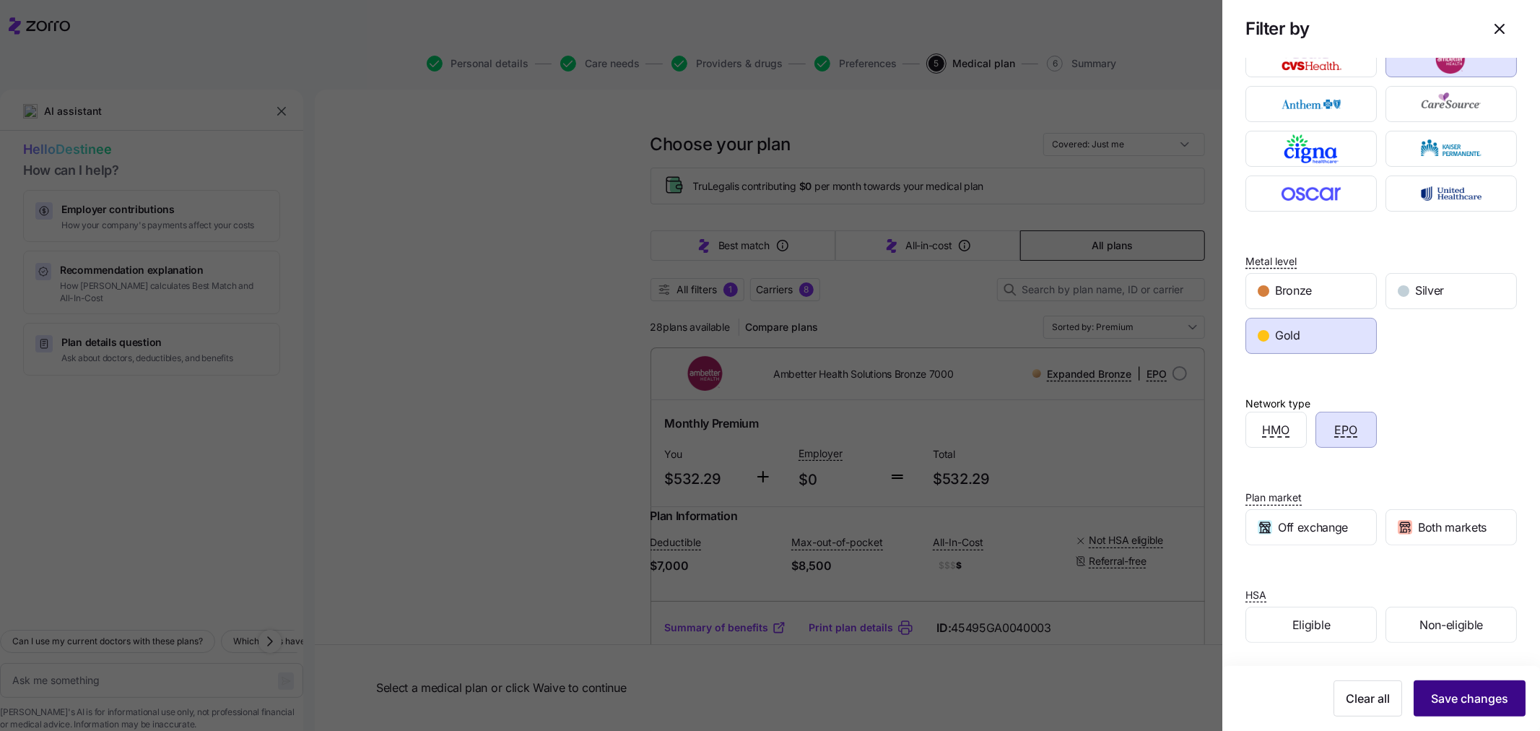
click at [1458, 698] on span "Save changes" at bounding box center [1469, 697] width 77 height 17
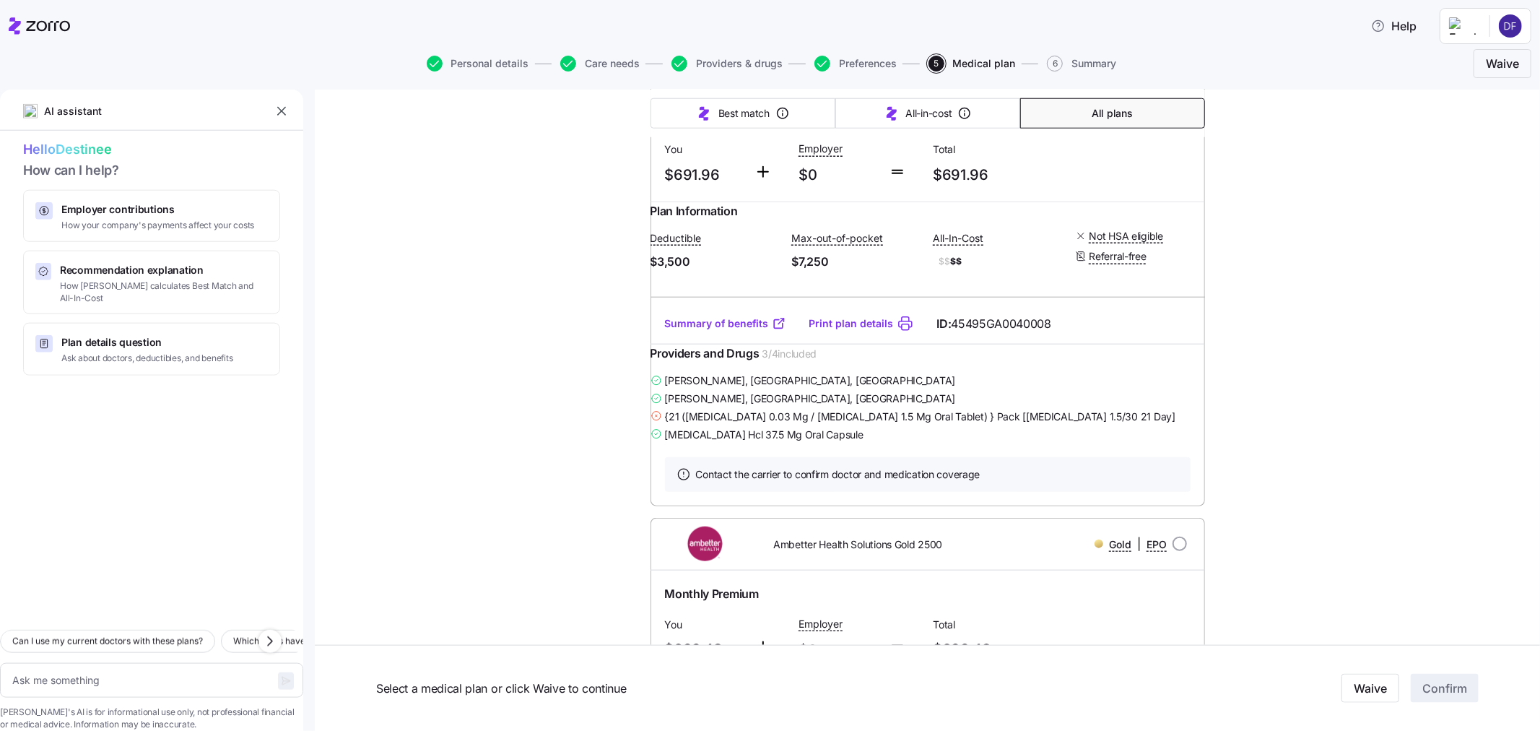
scroll to position [1203, 0]
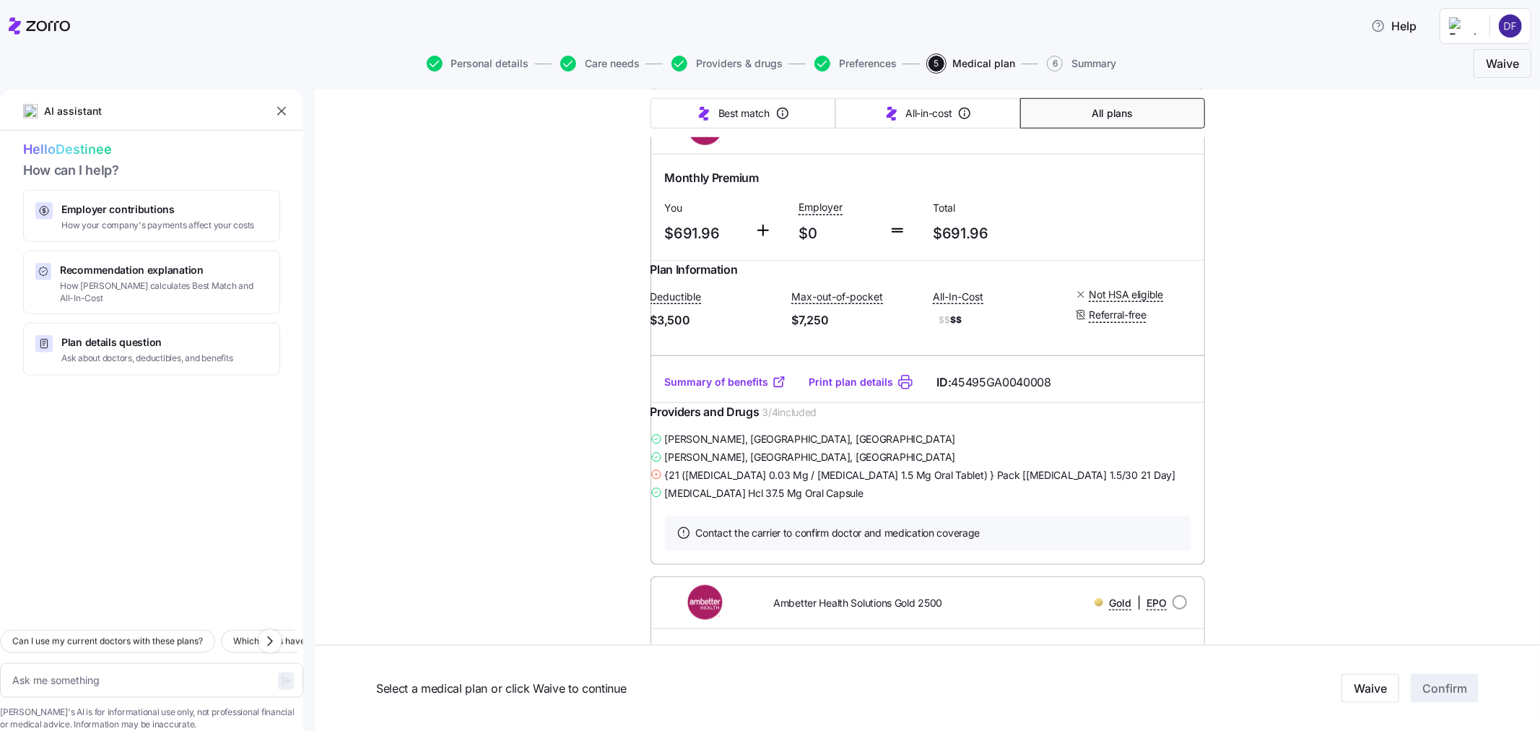
drag, startPoint x: 948, startPoint y: 211, endPoint x: 767, endPoint y: 217, distance: 180.6
click at [767, 142] on div "Ambetter Health Solutions Gold 3500" at bounding box center [861, 128] width 222 height 30
copy span "Ambetter Health Solutions Gold 3500"
drag, startPoint x: 662, startPoint y: 321, endPoint x: 619, endPoint y: 321, distance: 43.3
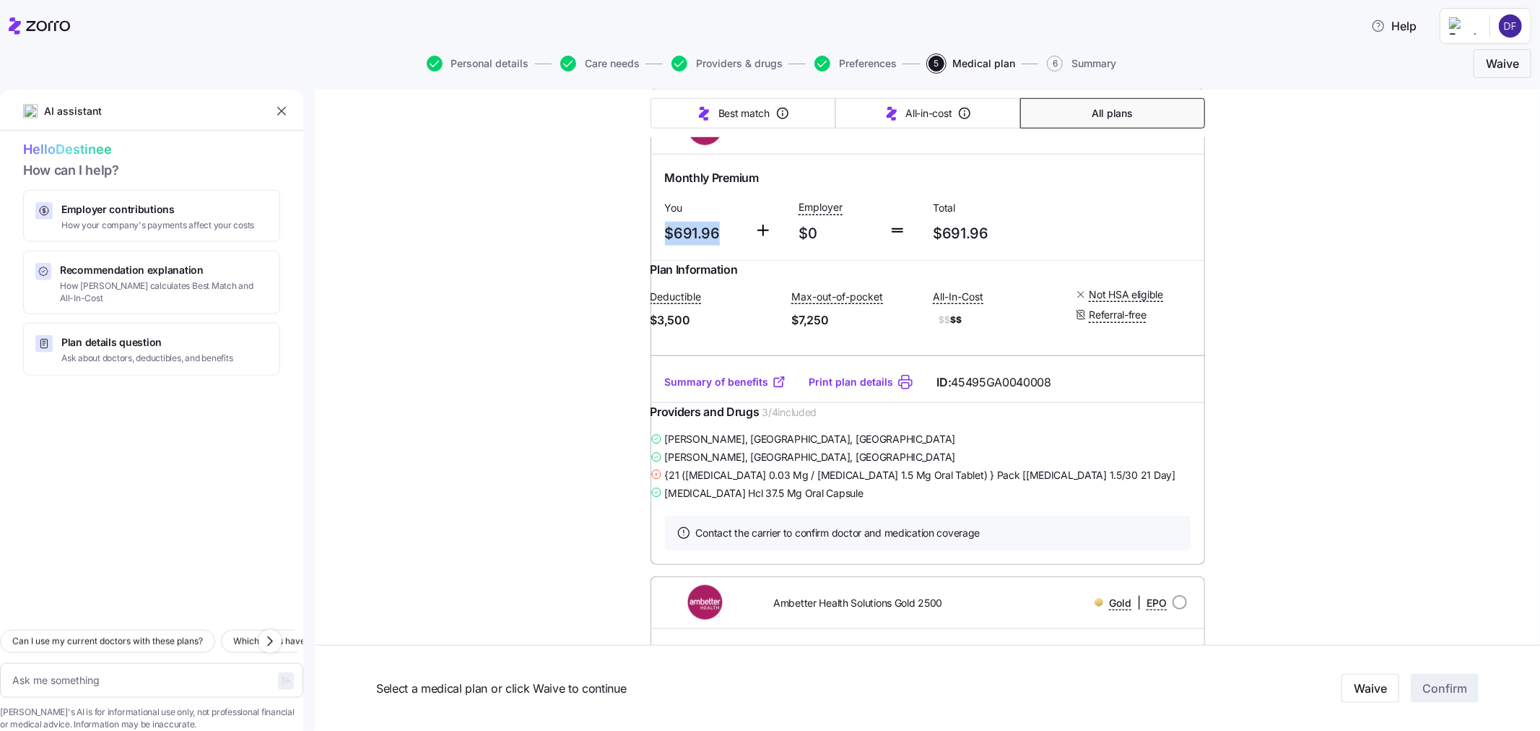
copy span "$691.96"
drag, startPoint x: 710, startPoint y: 426, endPoint x: 652, endPoint y: 423, distance: 57.8
click at [652, 361] on div "Plan Information Deductible $3,500 Max-out-of-pocket $7,250 All-In-Cost $$ $$ N…" at bounding box center [927, 311] width 554 height 100
drag, startPoint x: 656, startPoint y: 391, endPoint x: 850, endPoint y: 427, distance: 197.7
click at [850, 361] on div "Plan Information Deductible $3,500 Max-out-of-pocket $7,250 All-In-Cost $$ $$ N…" at bounding box center [927, 311] width 554 height 100
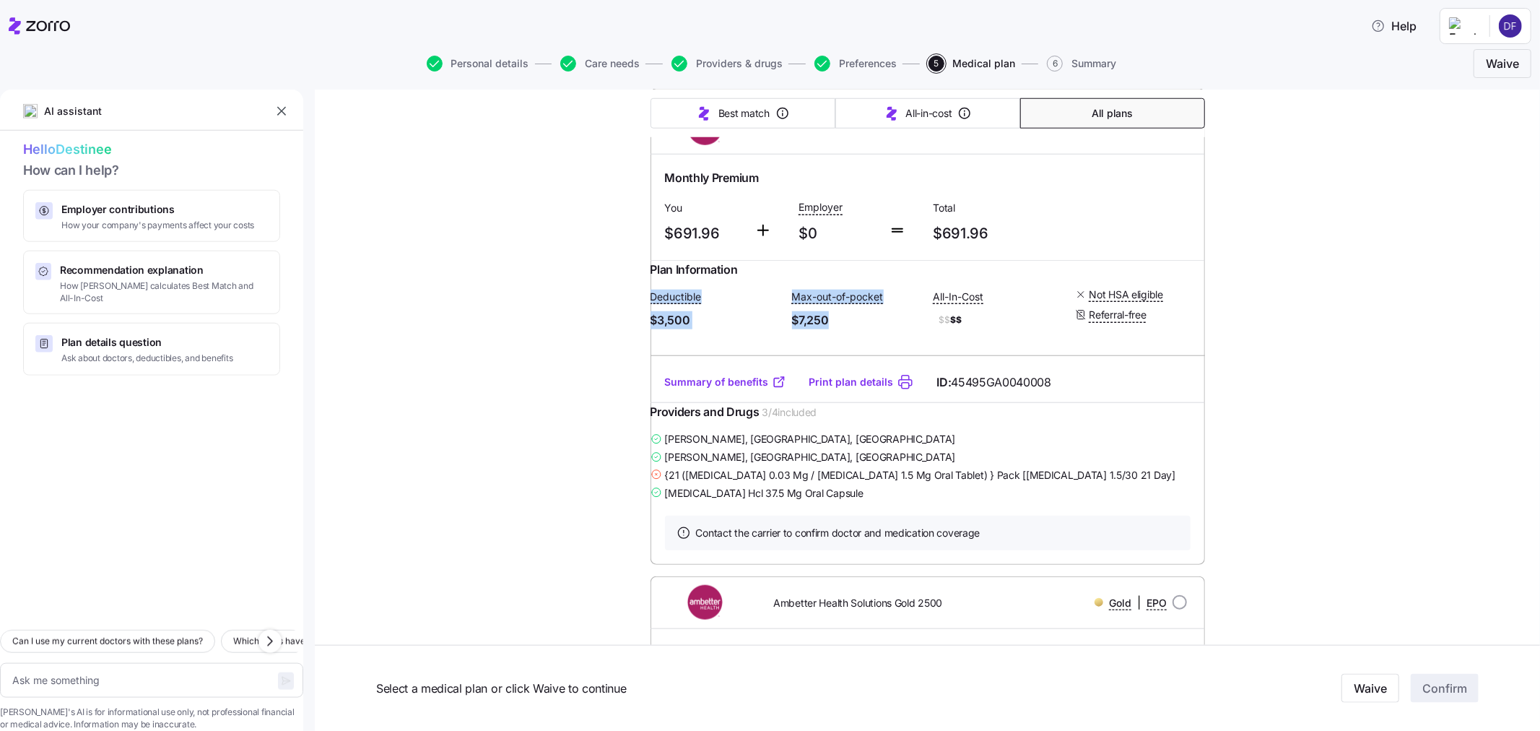
copy div "Deductible $3,500 Max-out-of-pocket $7,250"
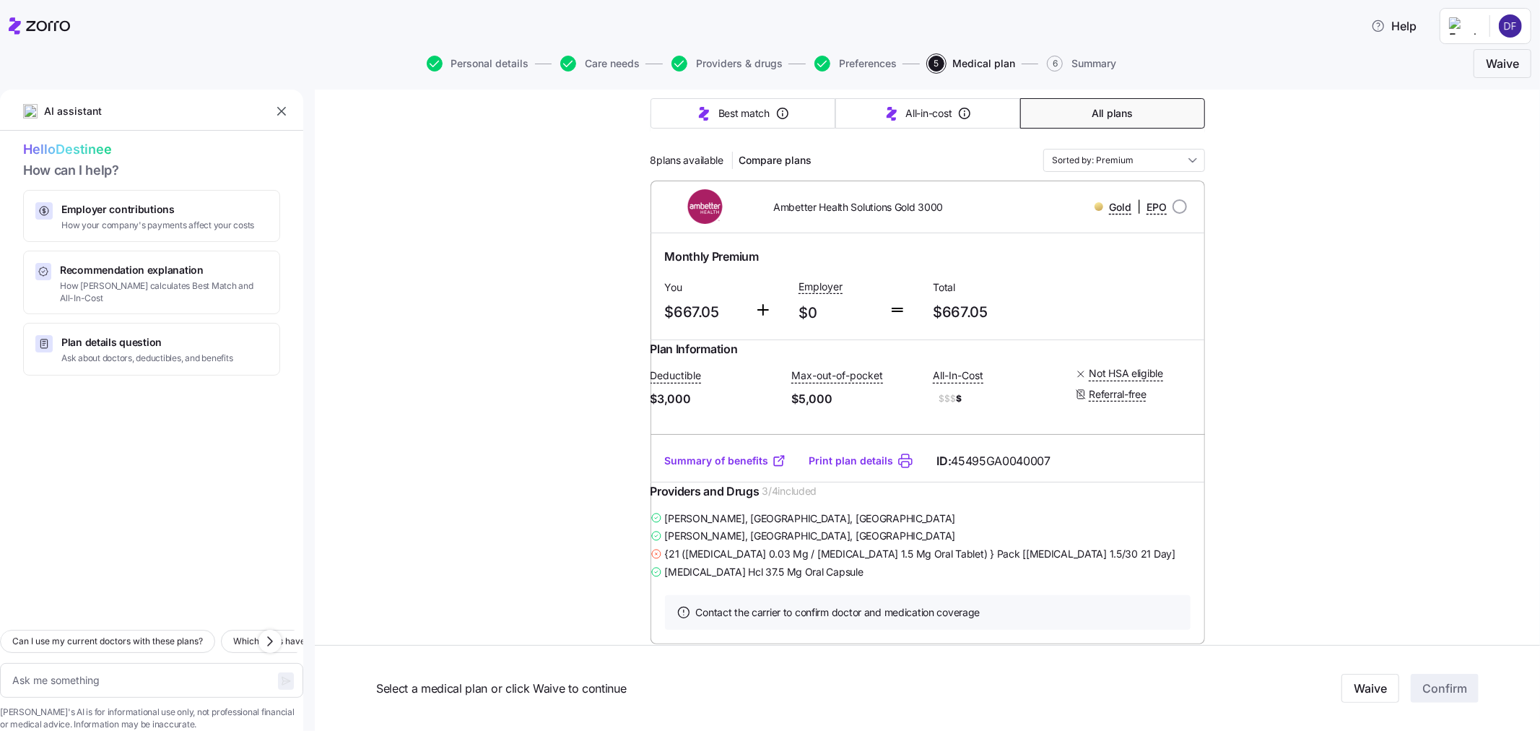
scroll to position [160, 0]
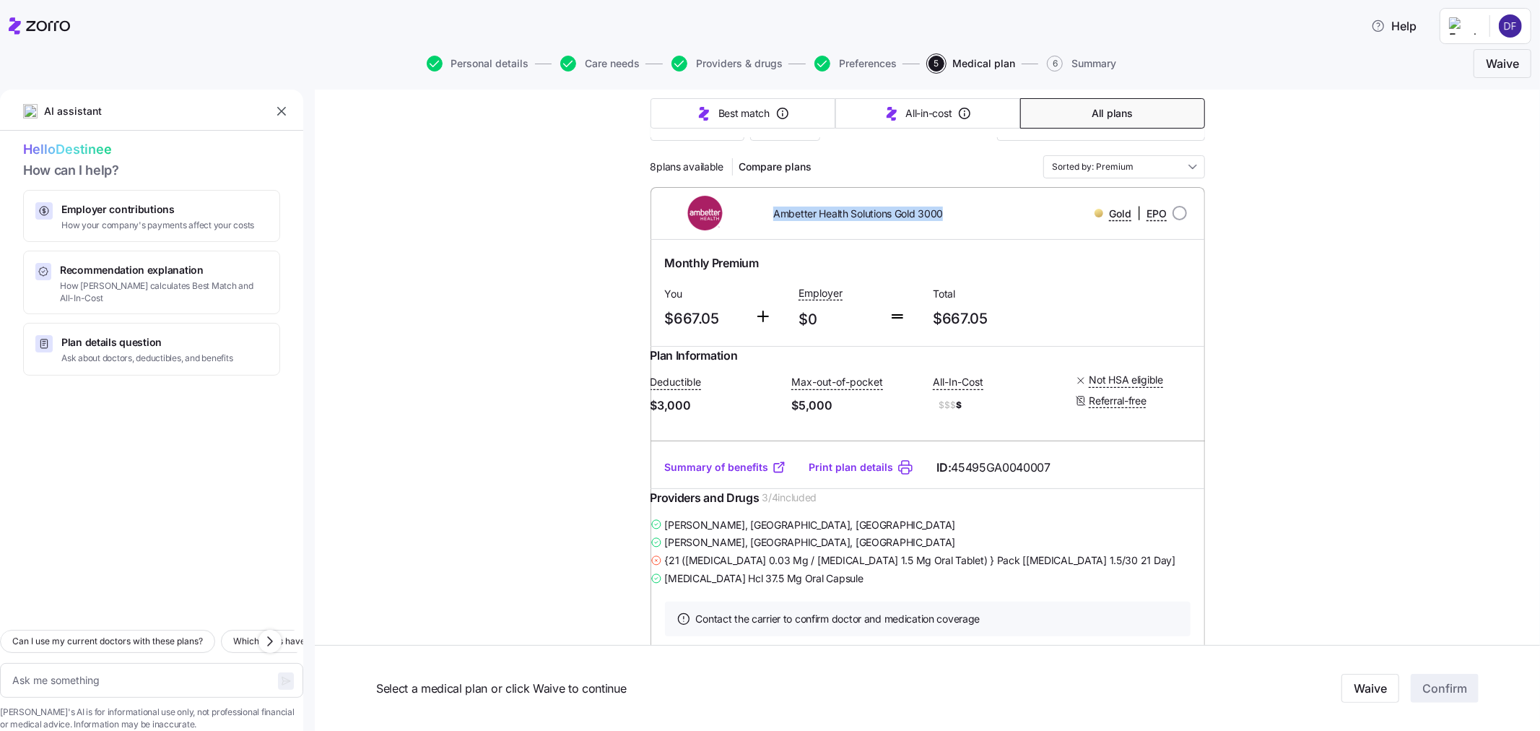
drag, startPoint x: 762, startPoint y: 212, endPoint x: 975, endPoint y: 212, distance: 213.0
click at [975, 212] on div "Ambetter Health Solutions Gold 3000 Gold | EPO" at bounding box center [927, 213] width 531 height 35
copy span "Ambetter Health Solutions Gold 3000"
drag, startPoint x: 716, startPoint y: 315, endPoint x: 654, endPoint y: 319, distance: 62.2
click at [659, 319] on div "You $667.05" at bounding box center [704, 307] width 90 height 59
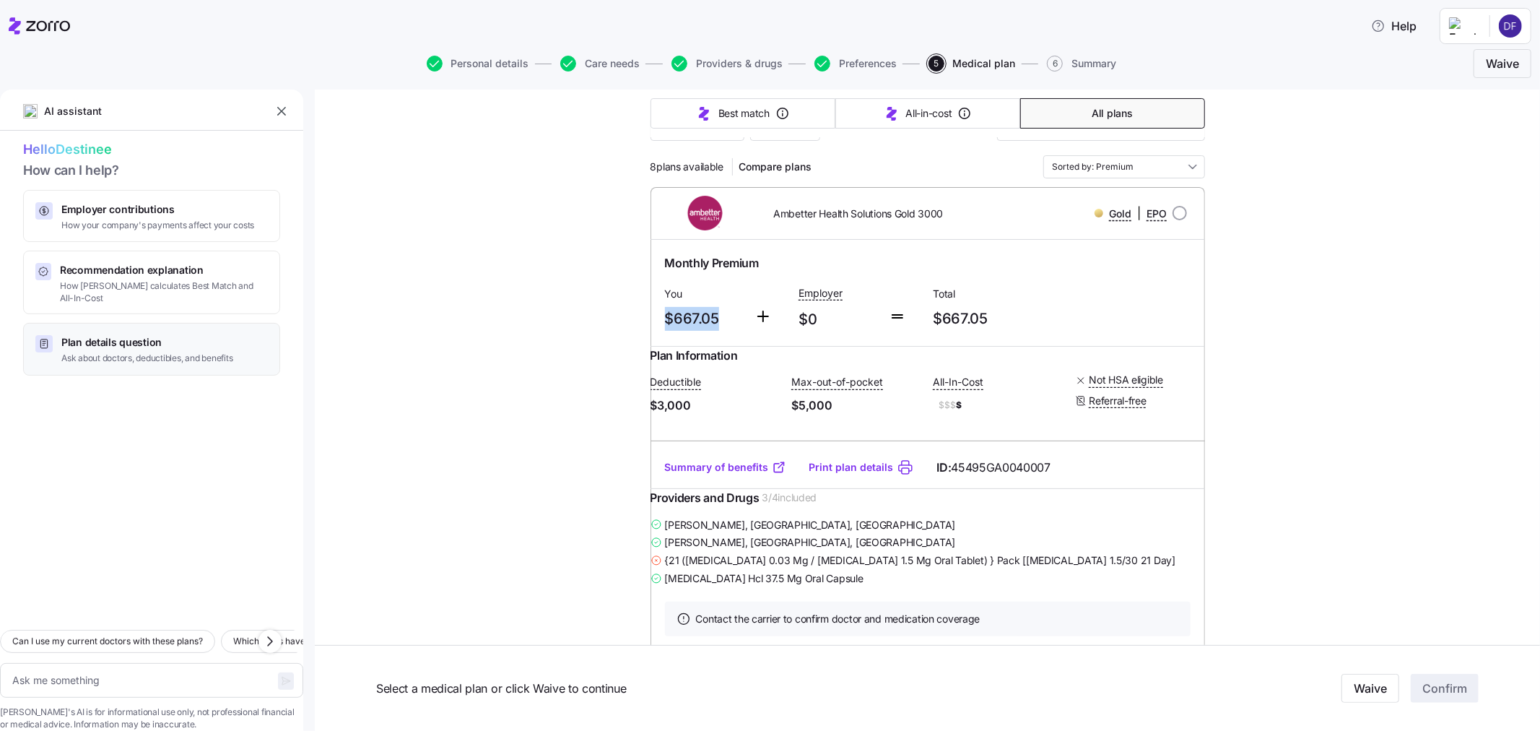
copy span "$667.05"
drag, startPoint x: 652, startPoint y: 395, endPoint x: 893, endPoint y: 435, distance: 244.4
click at [893, 435] on div "Plan Information Deductible $3,000 Max-out-of-pocket $5,000 All-In-Cost $$$ $ N…" at bounding box center [927, 397] width 554 height 100
copy div "Deductible $3,000 Max-out-of-pocket $5,000"
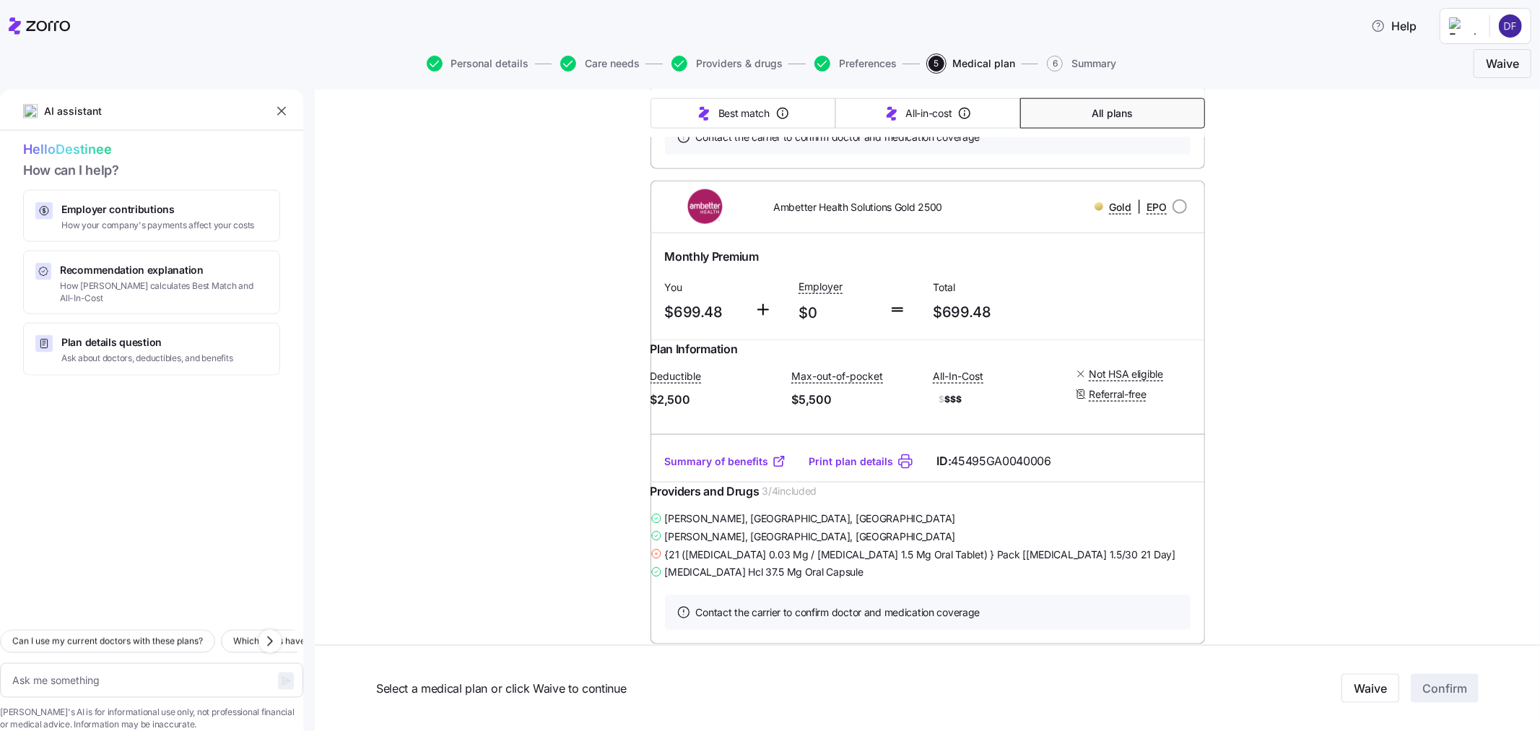
scroll to position [1604, 0]
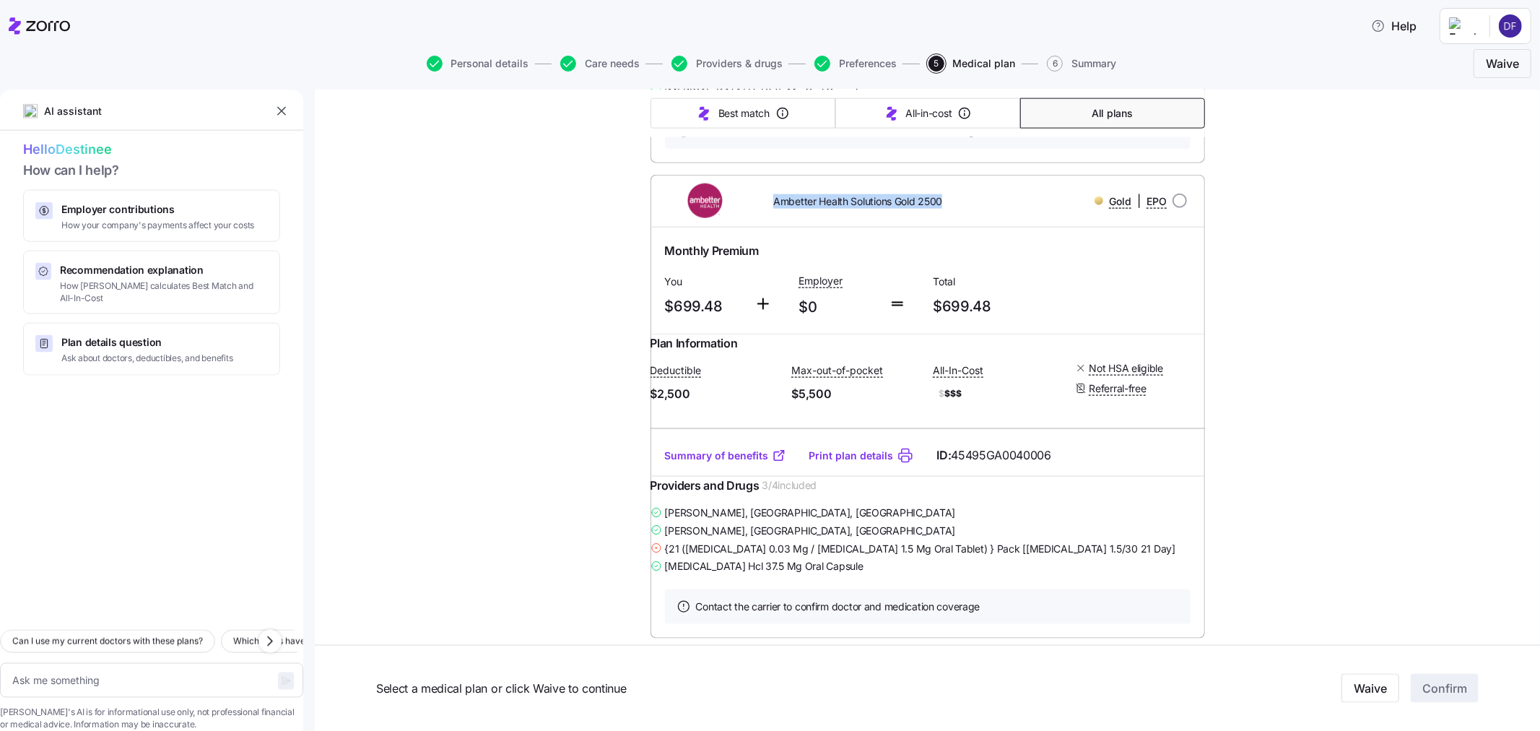
drag, startPoint x: 796, startPoint y: 331, endPoint x: 953, endPoint y: 331, distance: 157.4
click at [953, 216] on div "Ambetter Health Solutions Gold 2500" at bounding box center [861, 201] width 222 height 30
copy span "Ambetter Health Solutions Gold 2500"
drag, startPoint x: 720, startPoint y: 441, endPoint x: 644, endPoint y: 441, distance: 75.8
click at [650, 334] on div "Monthly Premium You $699.48 Employer $0 Total $699.48" at bounding box center [927, 280] width 554 height 106
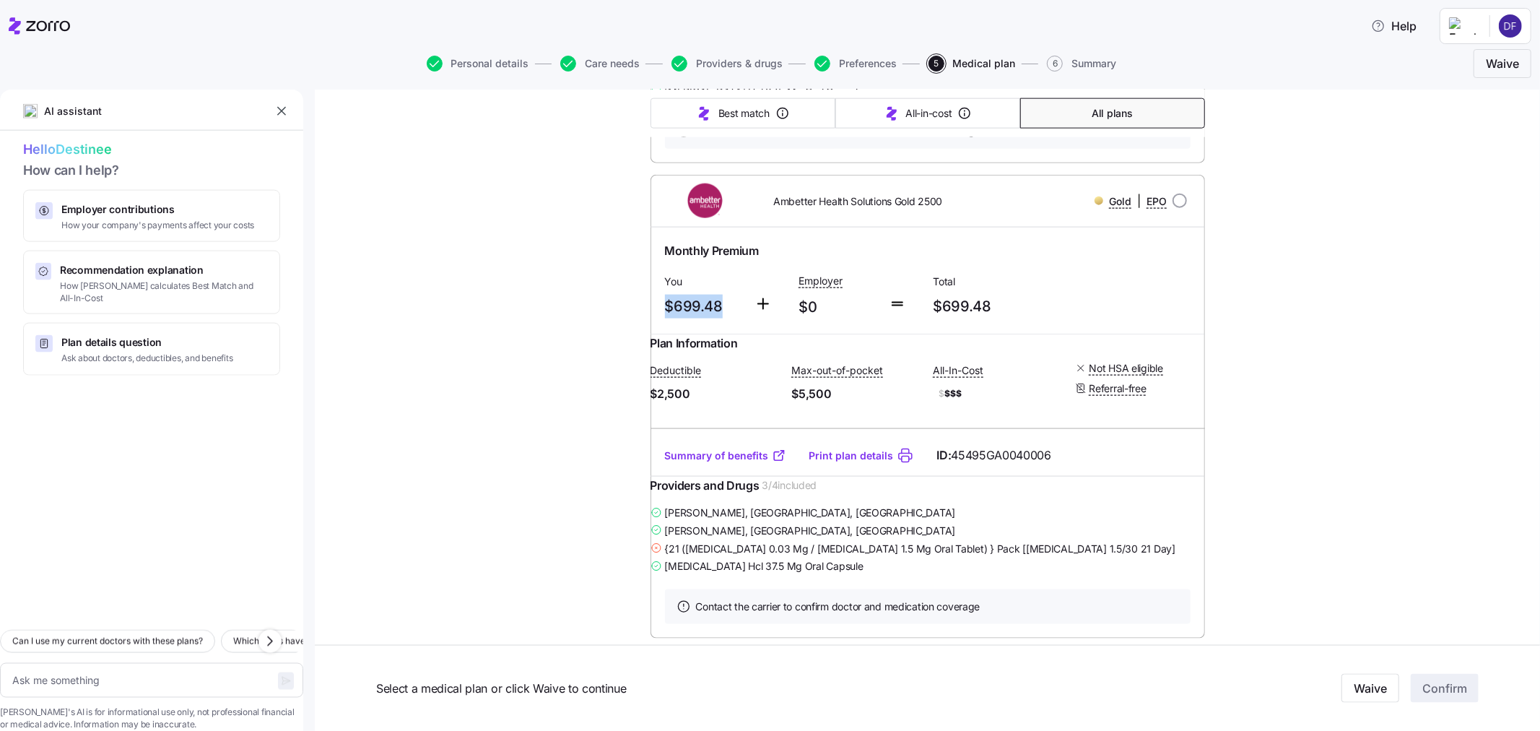
copy span "$699.48"
drag, startPoint x: 653, startPoint y: 516, endPoint x: 838, endPoint y: 546, distance: 187.2
click at [838, 435] on div "Plan Information Deductible $2,500 Max-out-of-pocket $5,500 All-In-Cost $ $$$ N…" at bounding box center [927, 384] width 554 height 100
copy div "Deductible $2,500 Max-out-of-pocket $5,500"
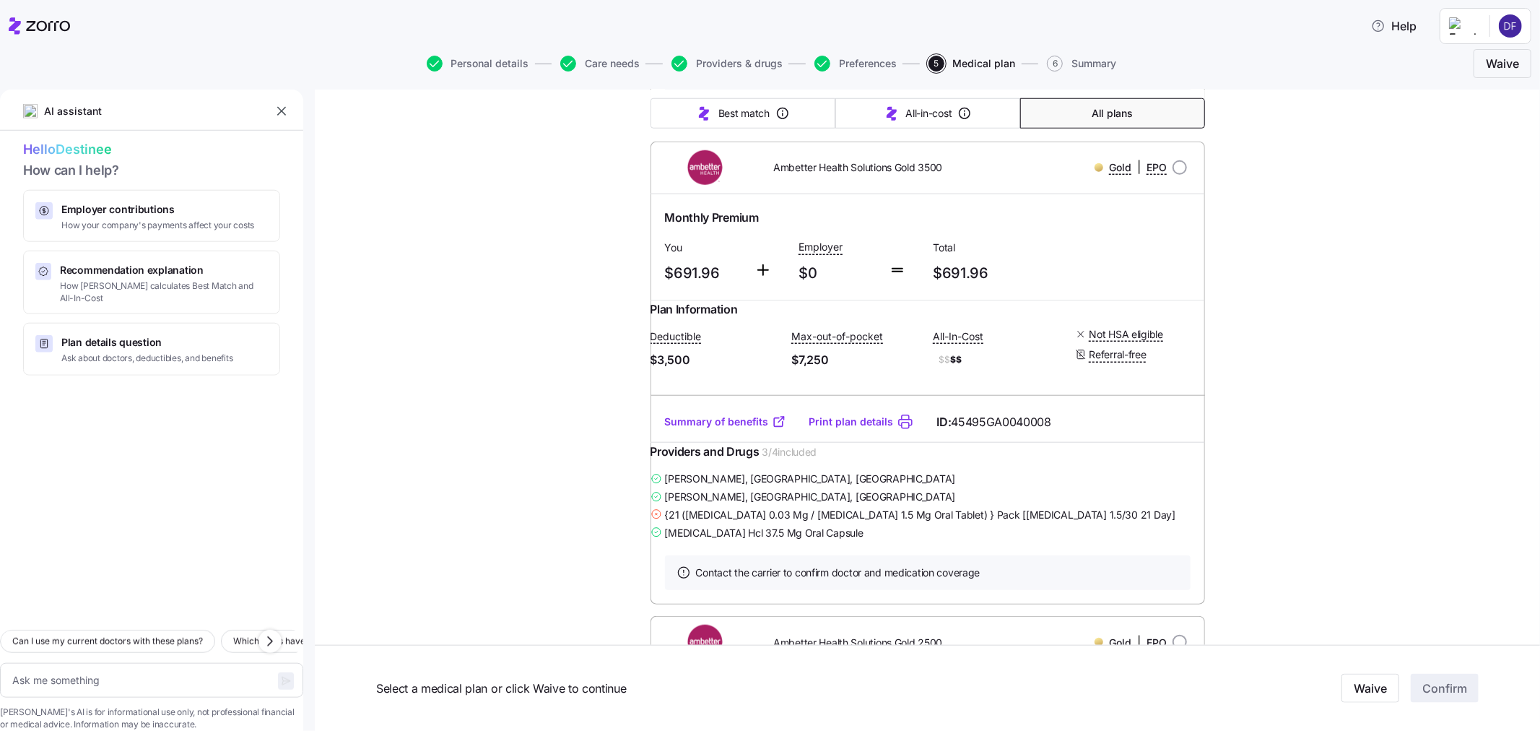
scroll to position [1123, 0]
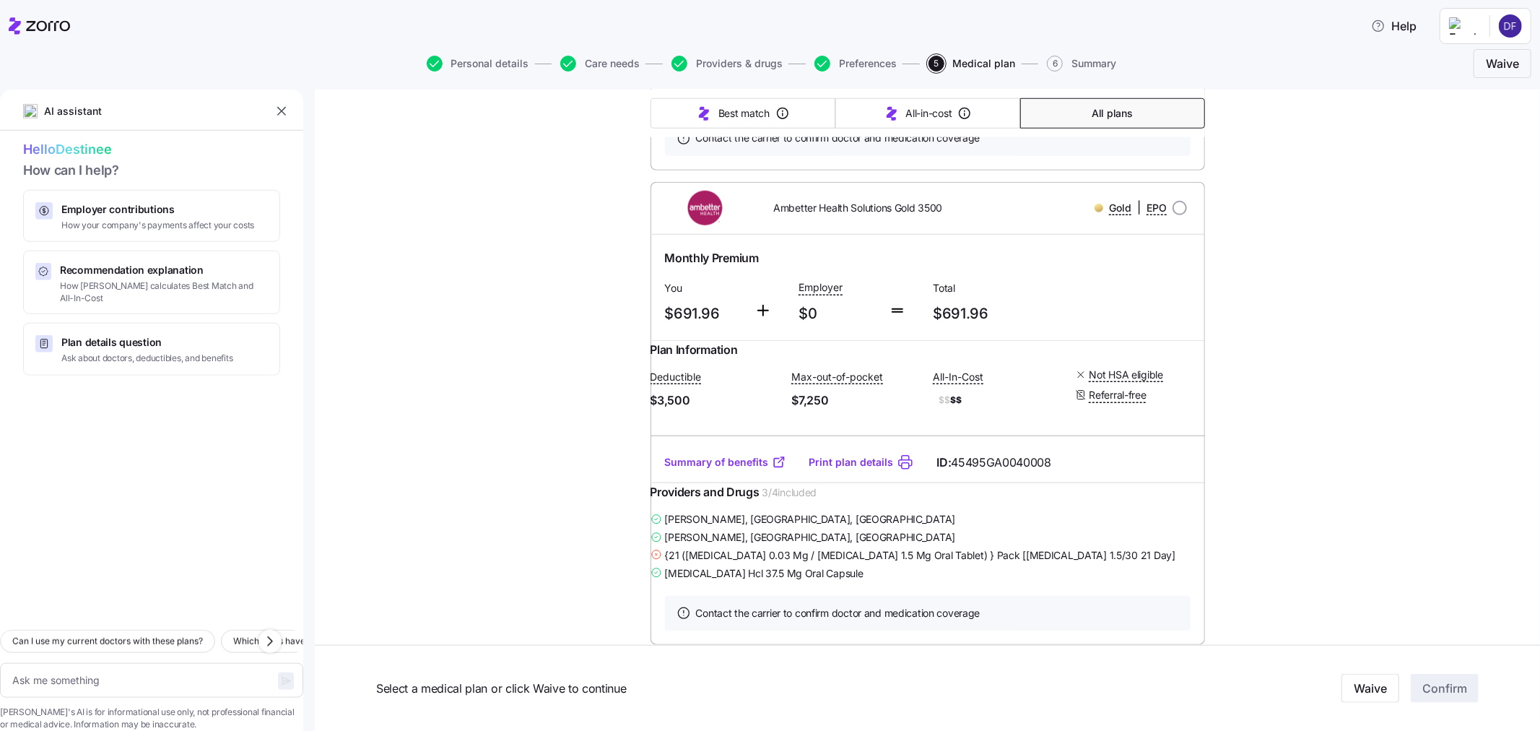
click at [713, 469] on link "Summary of benefits" at bounding box center [725, 462] width 121 height 14
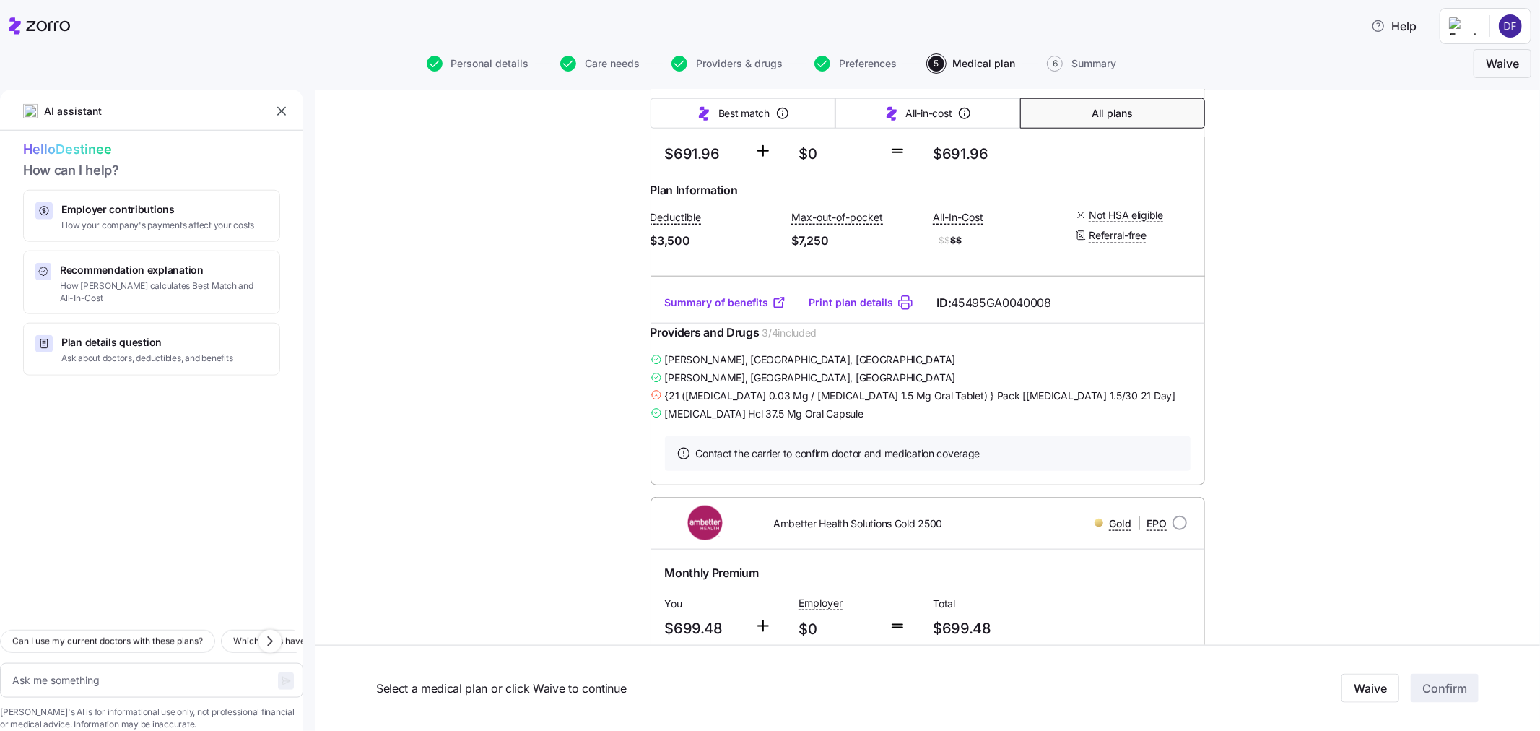
scroll to position [1283, 0]
click at [838, 309] on link "Print plan details" at bounding box center [851, 302] width 84 height 14
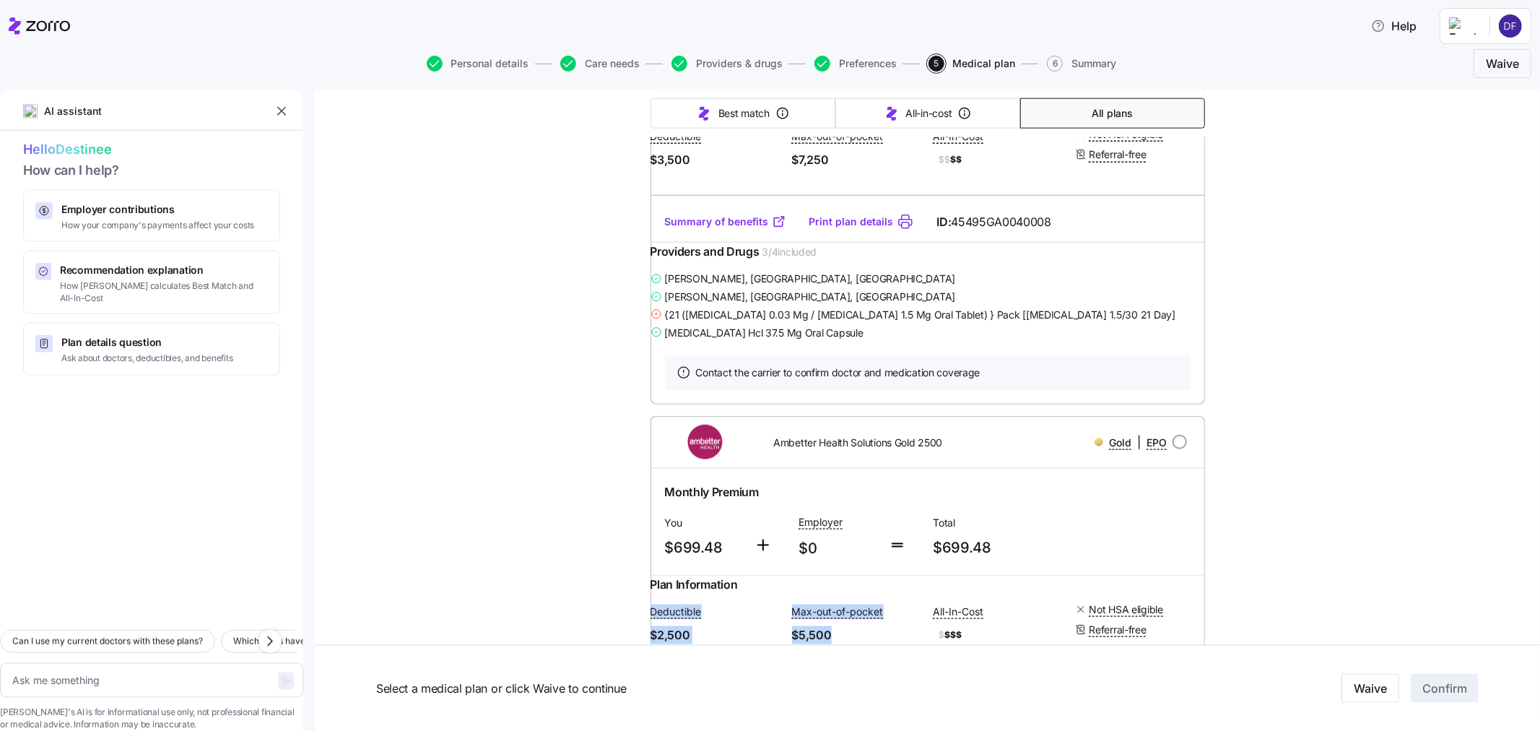
click at [723, 229] on link "Summary of benefits" at bounding box center [725, 221] width 121 height 14
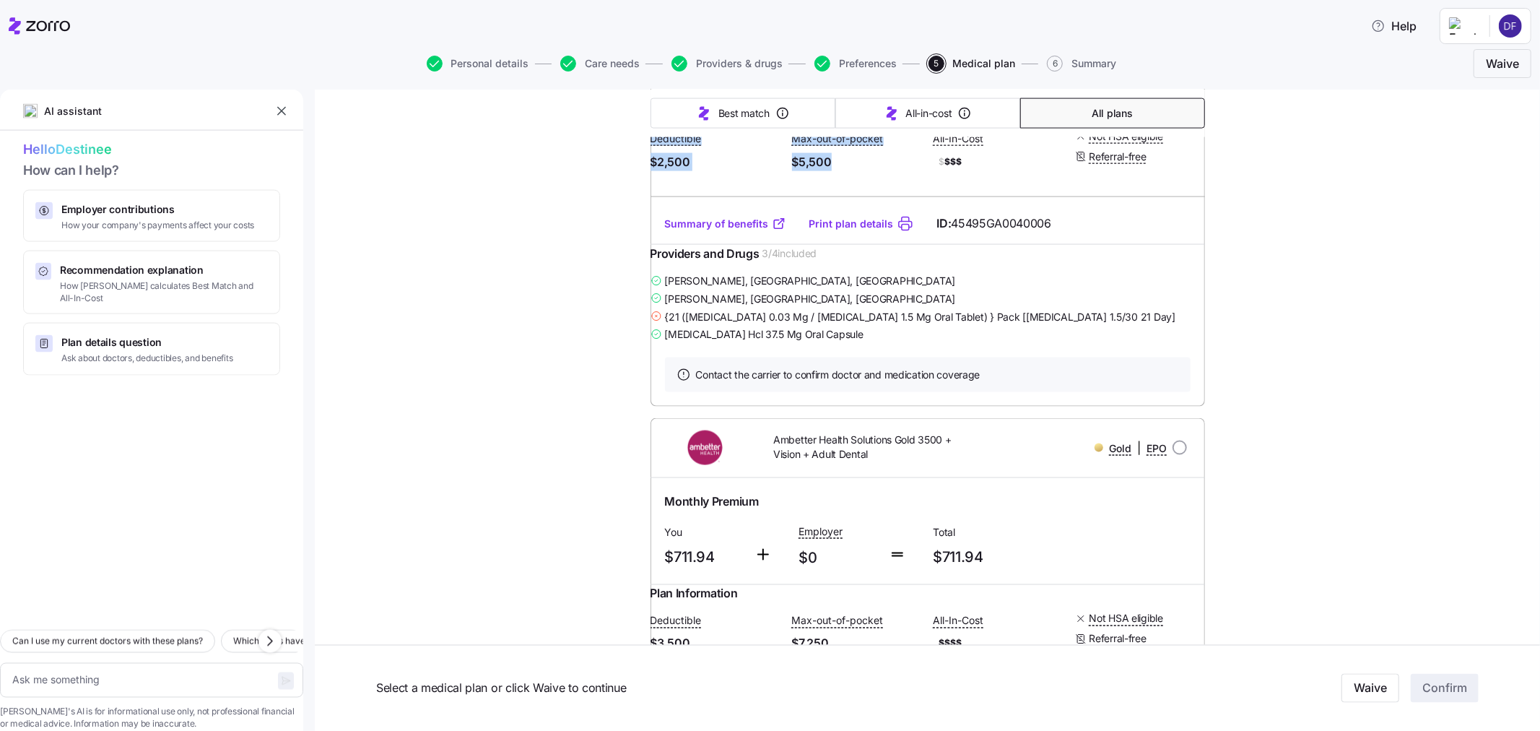
scroll to position [1845, 0]
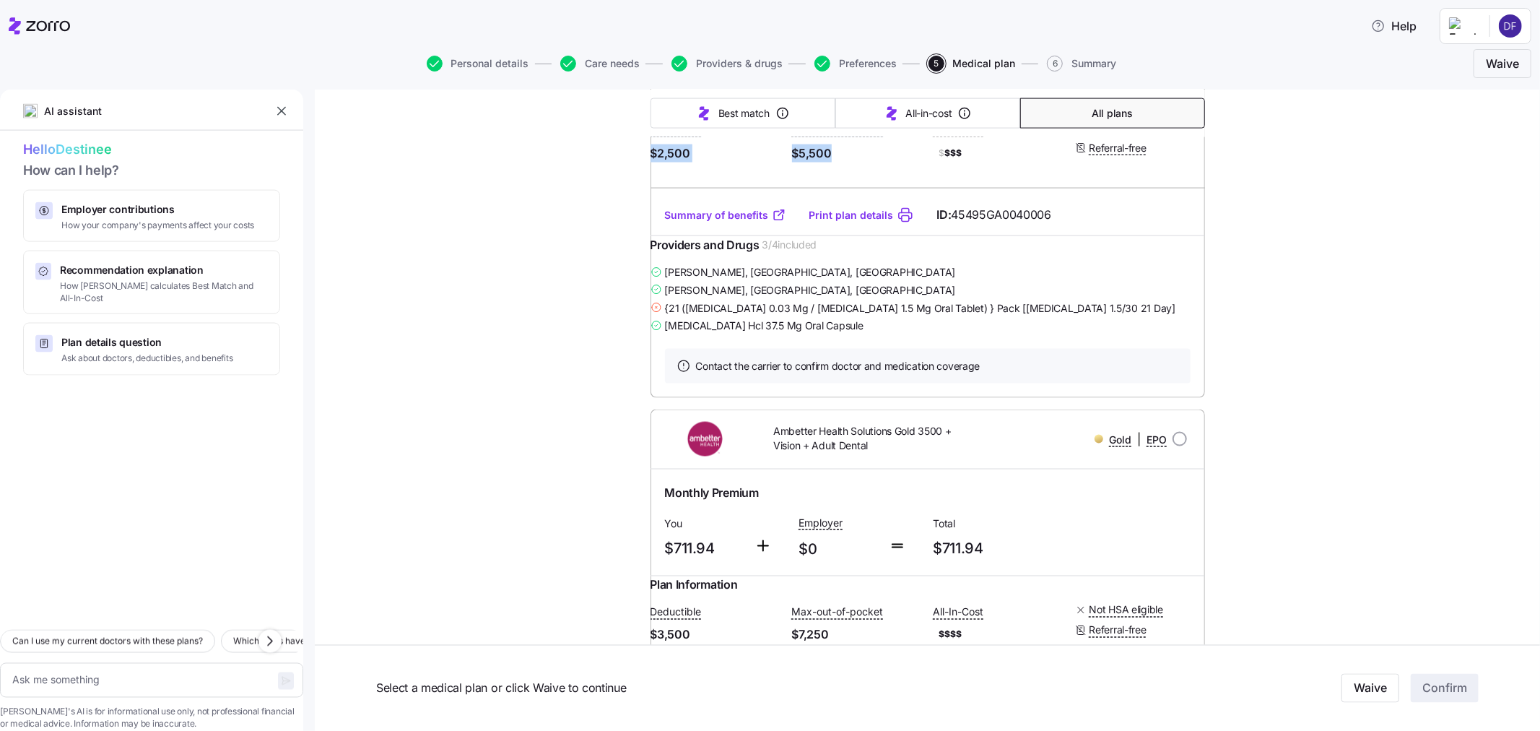
click at [734, 222] on link "Summary of benefits" at bounding box center [725, 215] width 121 height 14
click at [833, 222] on link "Print plan details" at bounding box center [851, 215] width 84 height 14
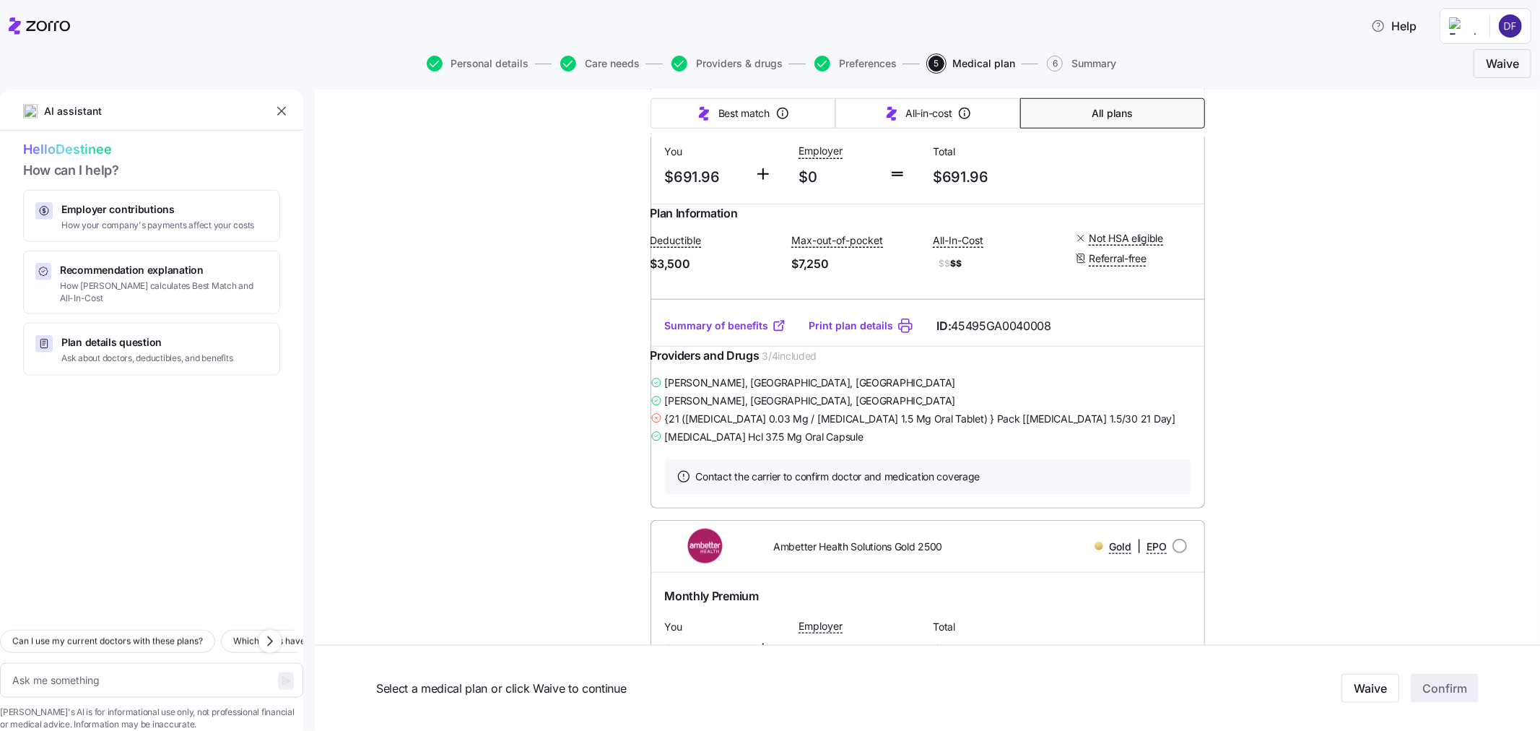
scroll to position [1283, 0]
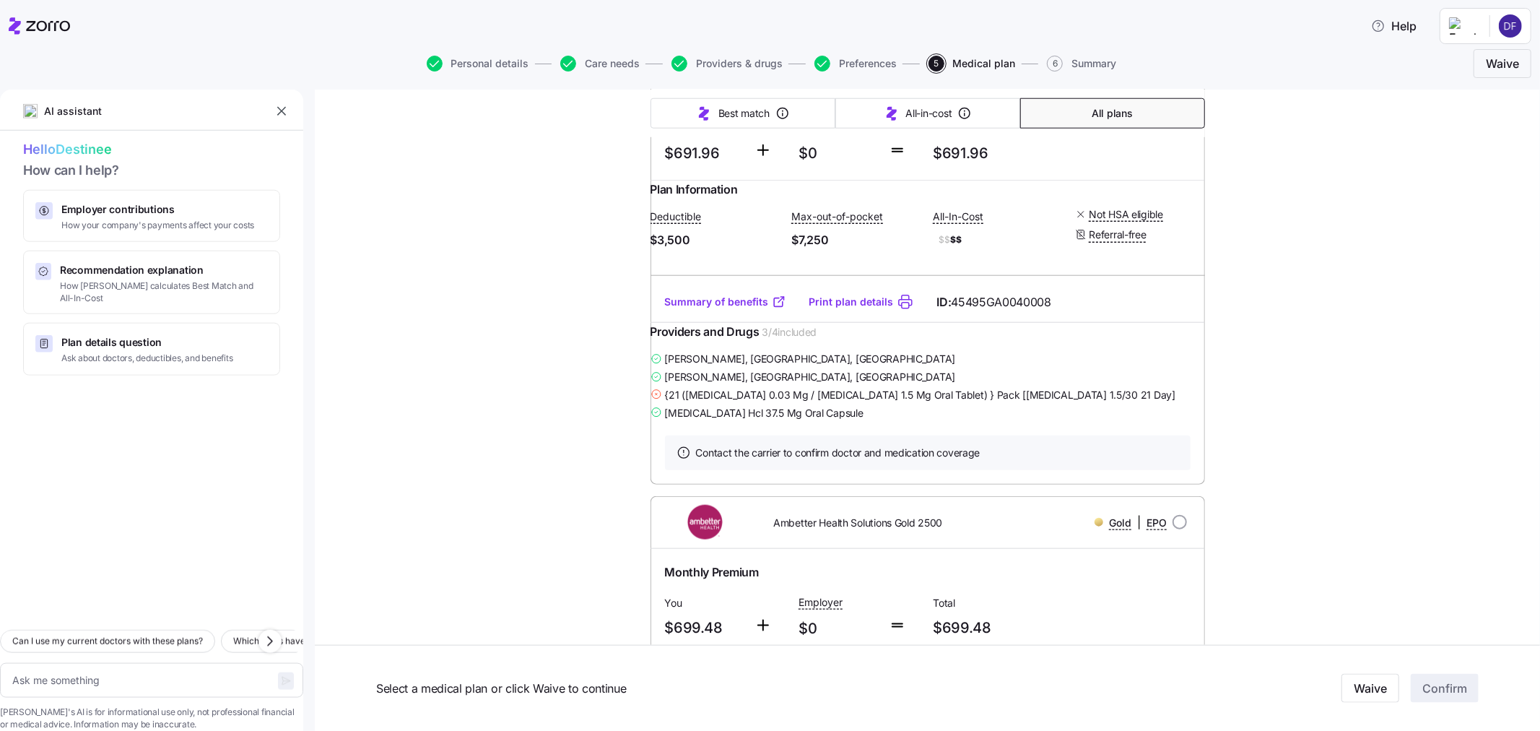
click at [830, 309] on link "Print plan details" at bounding box center [851, 302] width 84 height 14
type textarea "x"
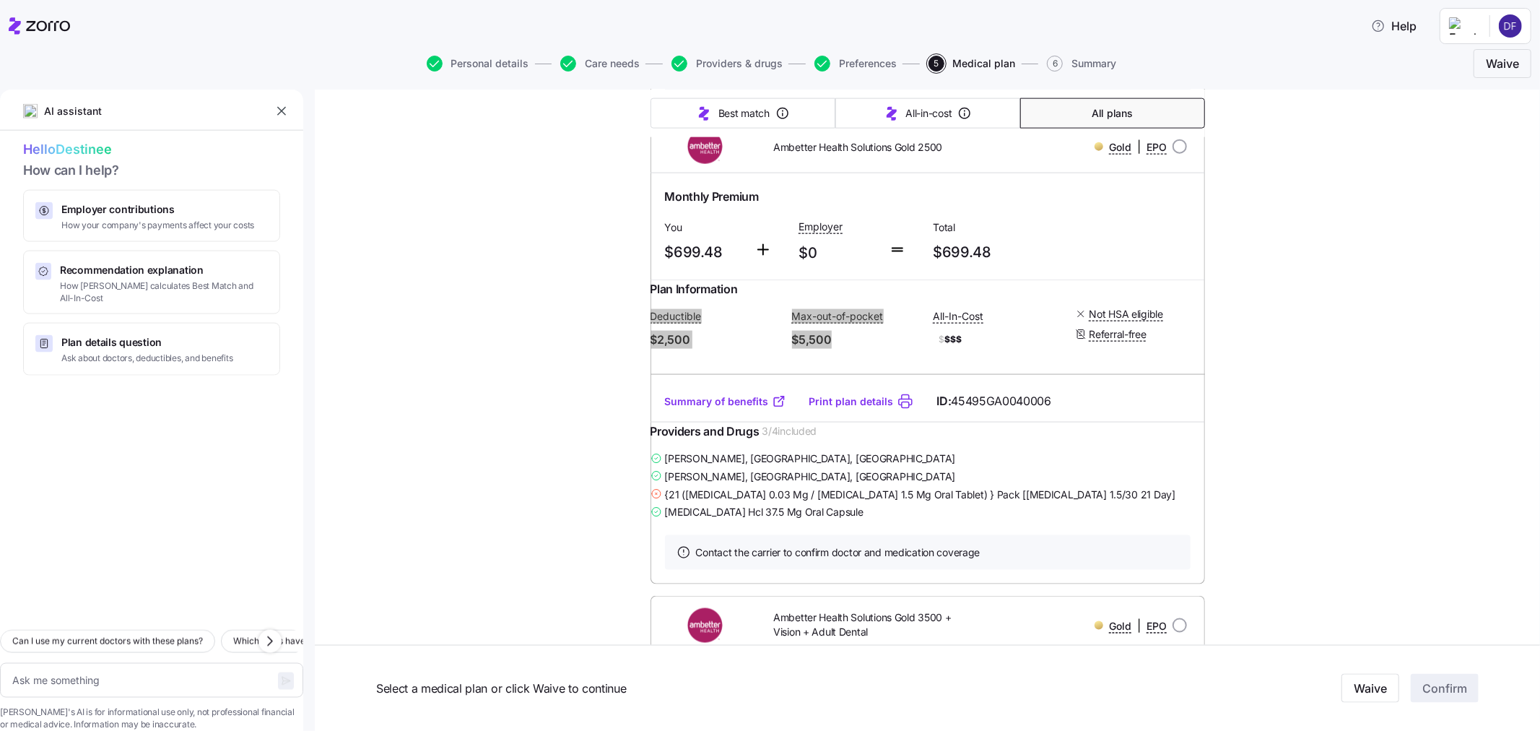
scroll to position [1684, 0]
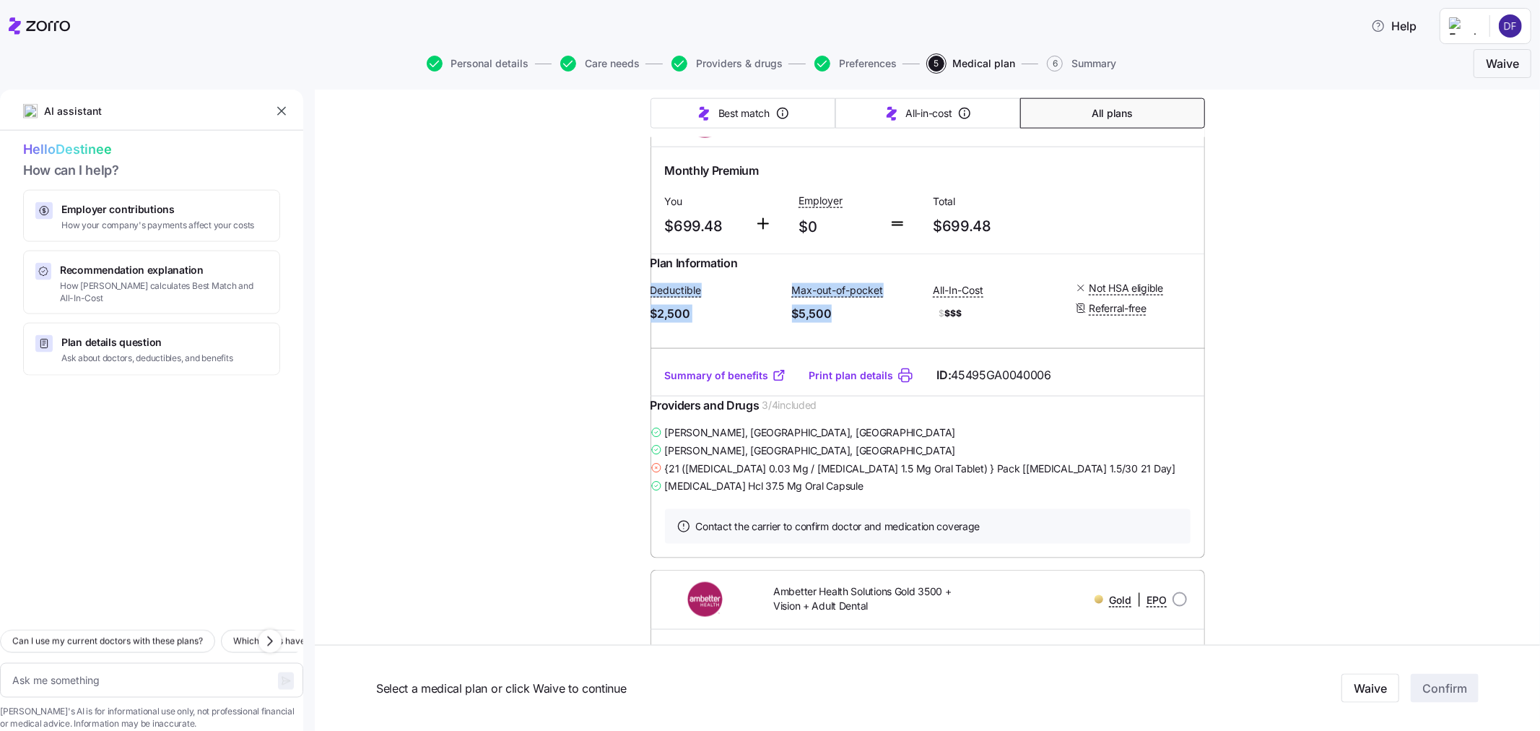
click at [726, 383] on link "Summary of benefits" at bounding box center [725, 375] width 121 height 14
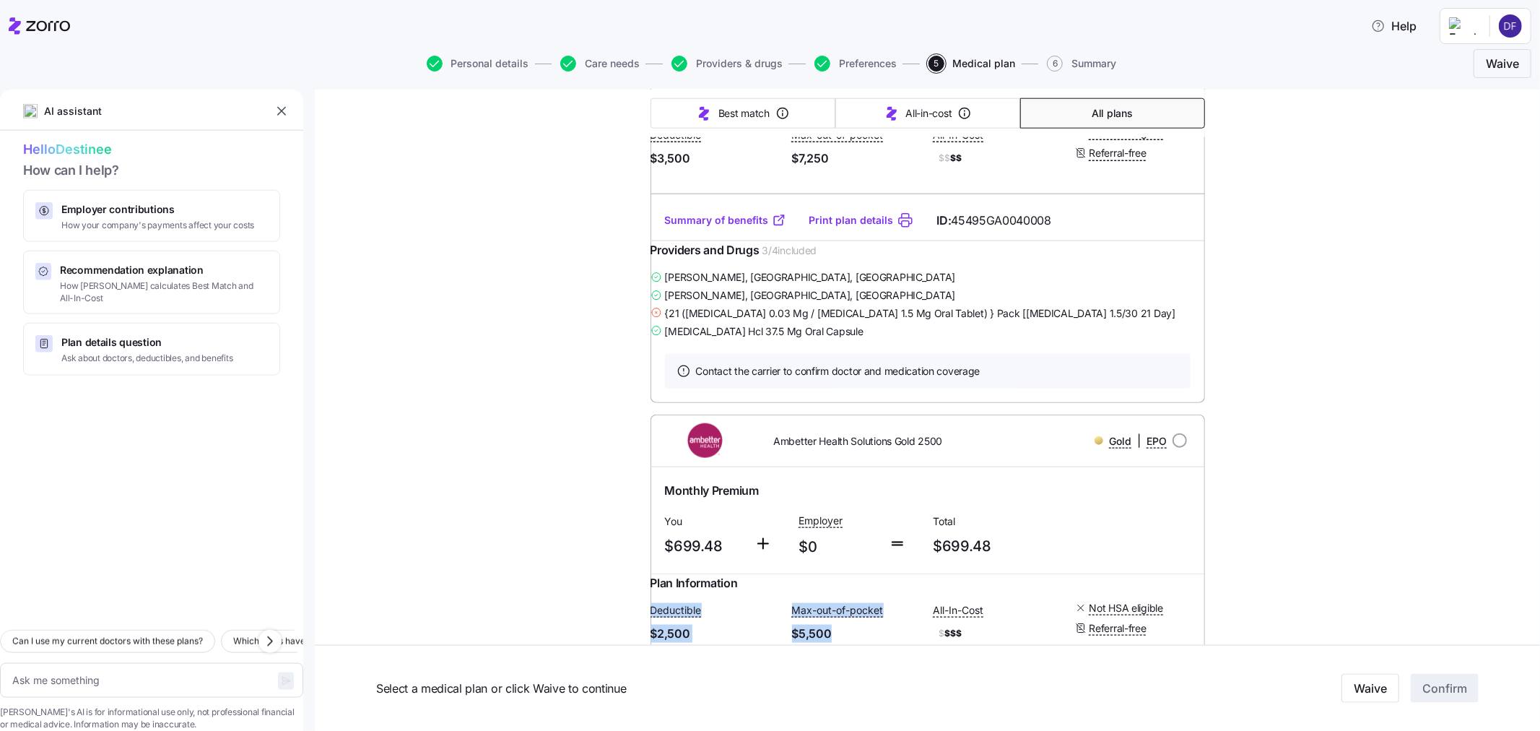
scroll to position [1363, 0]
click at [699, 229] on link "Summary of benefits" at bounding box center [725, 221] width 121 height 14
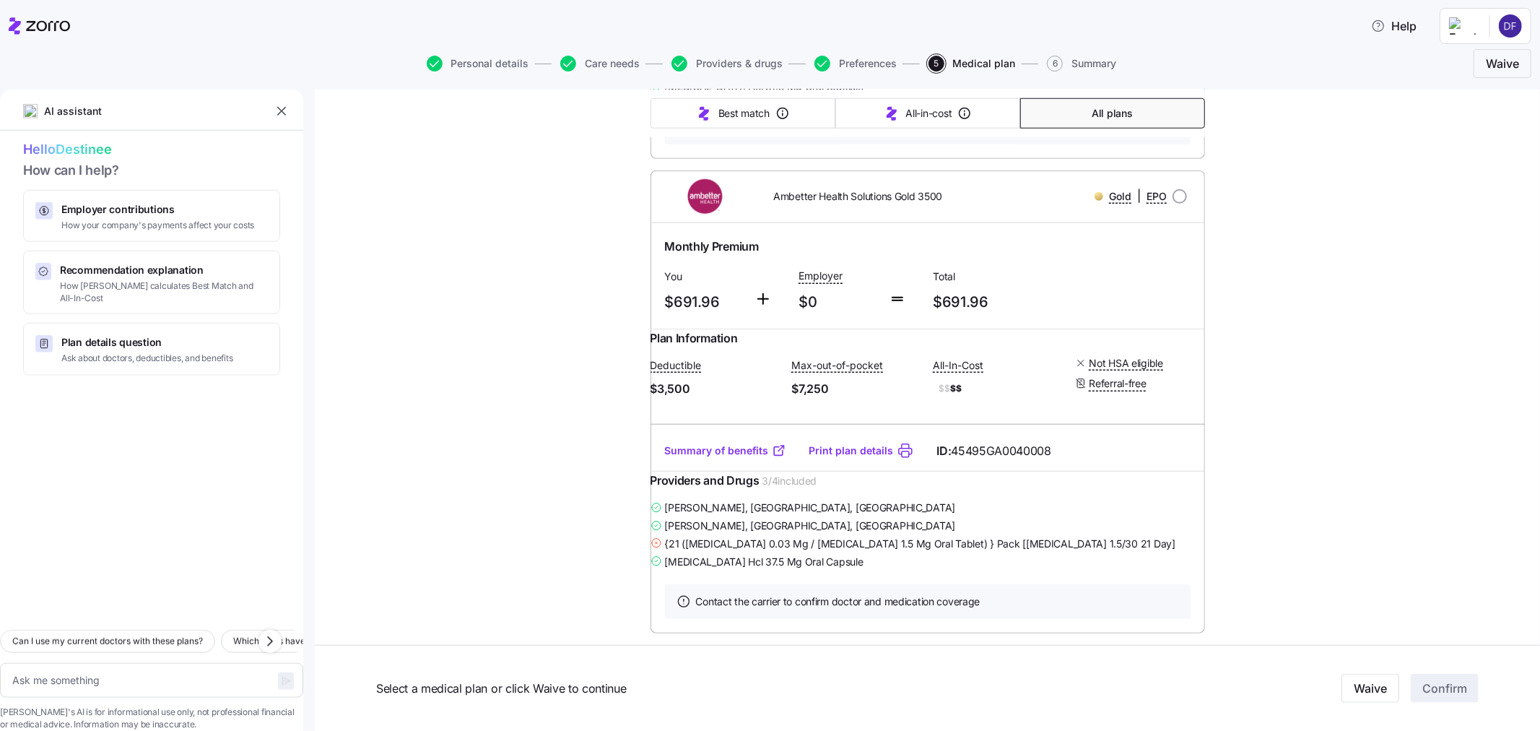
scroll to position [1123, 0]
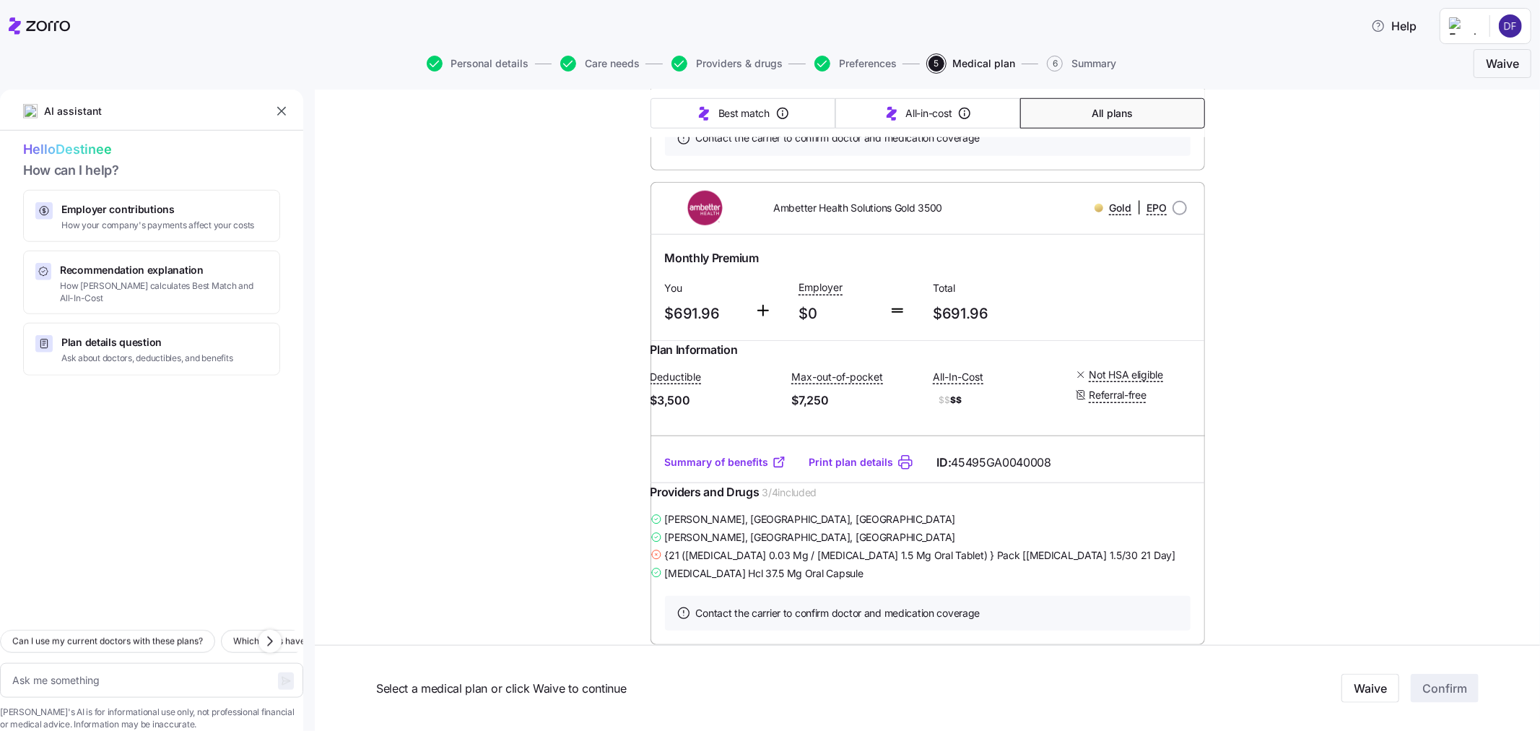
click at [1175, 215] on input "radio" at bounding box center [1179, 208] width 14 height 14
radio input "true"
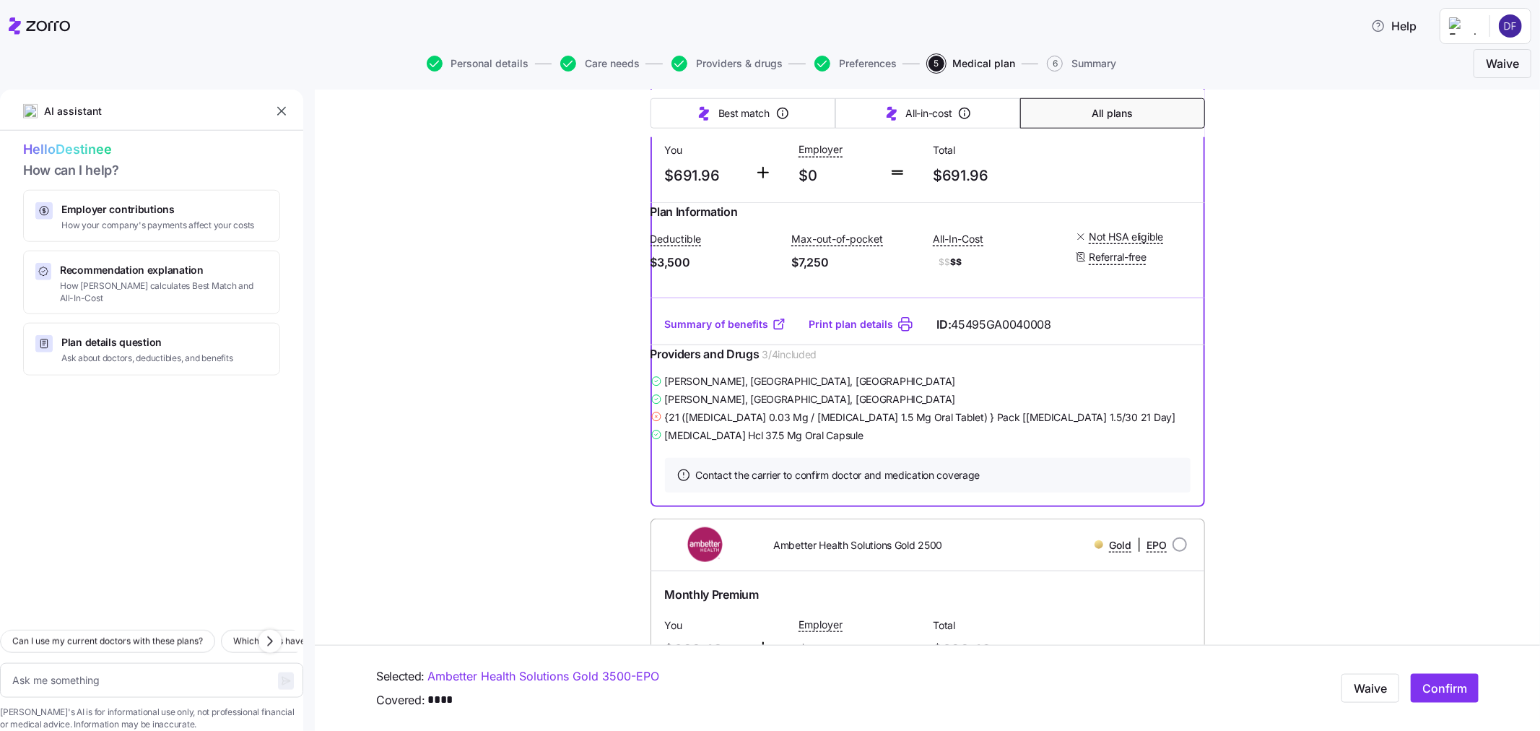
scroll to position [1283, 0]
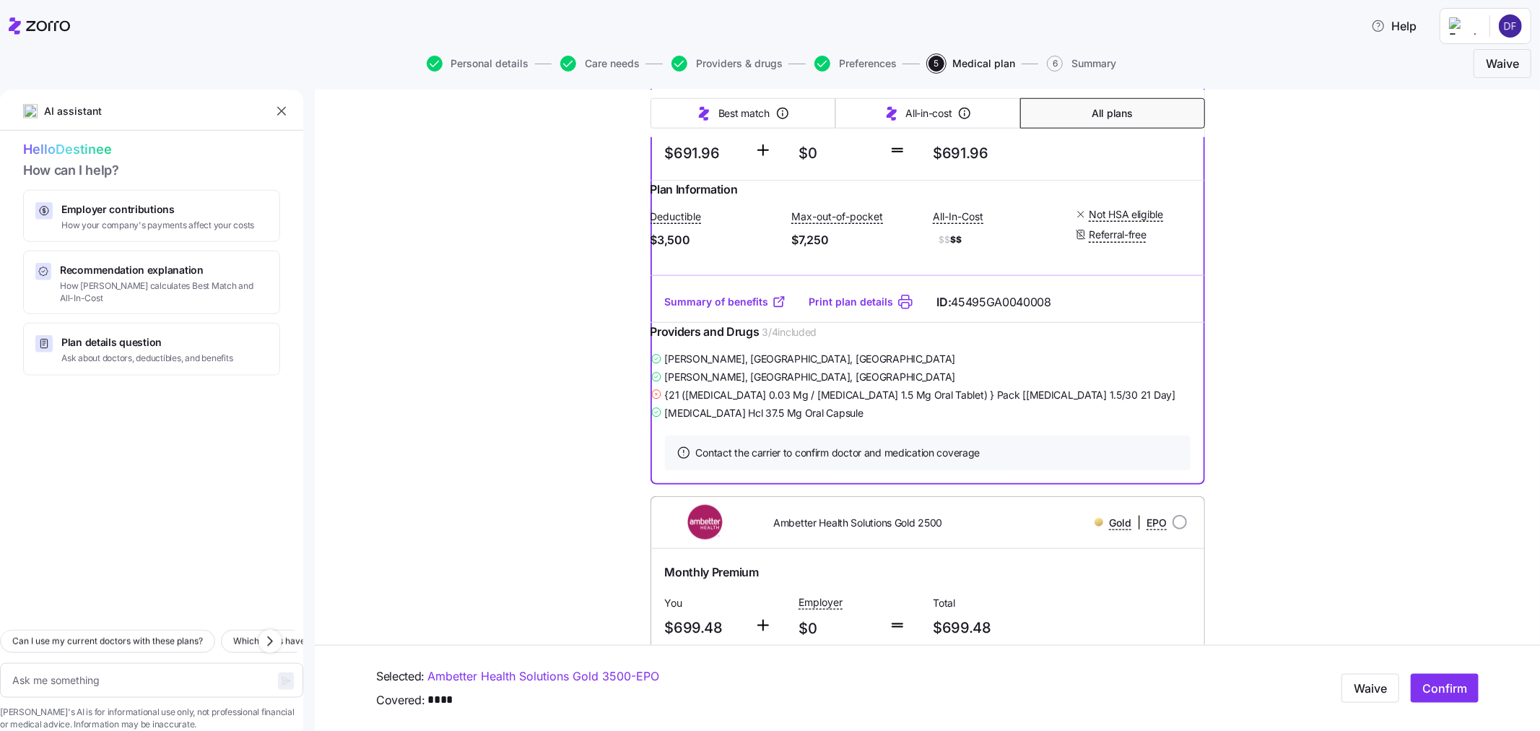
click at [1422, 684] on span "Confirm" at bounding box center [1444, 687] width 45 height 17
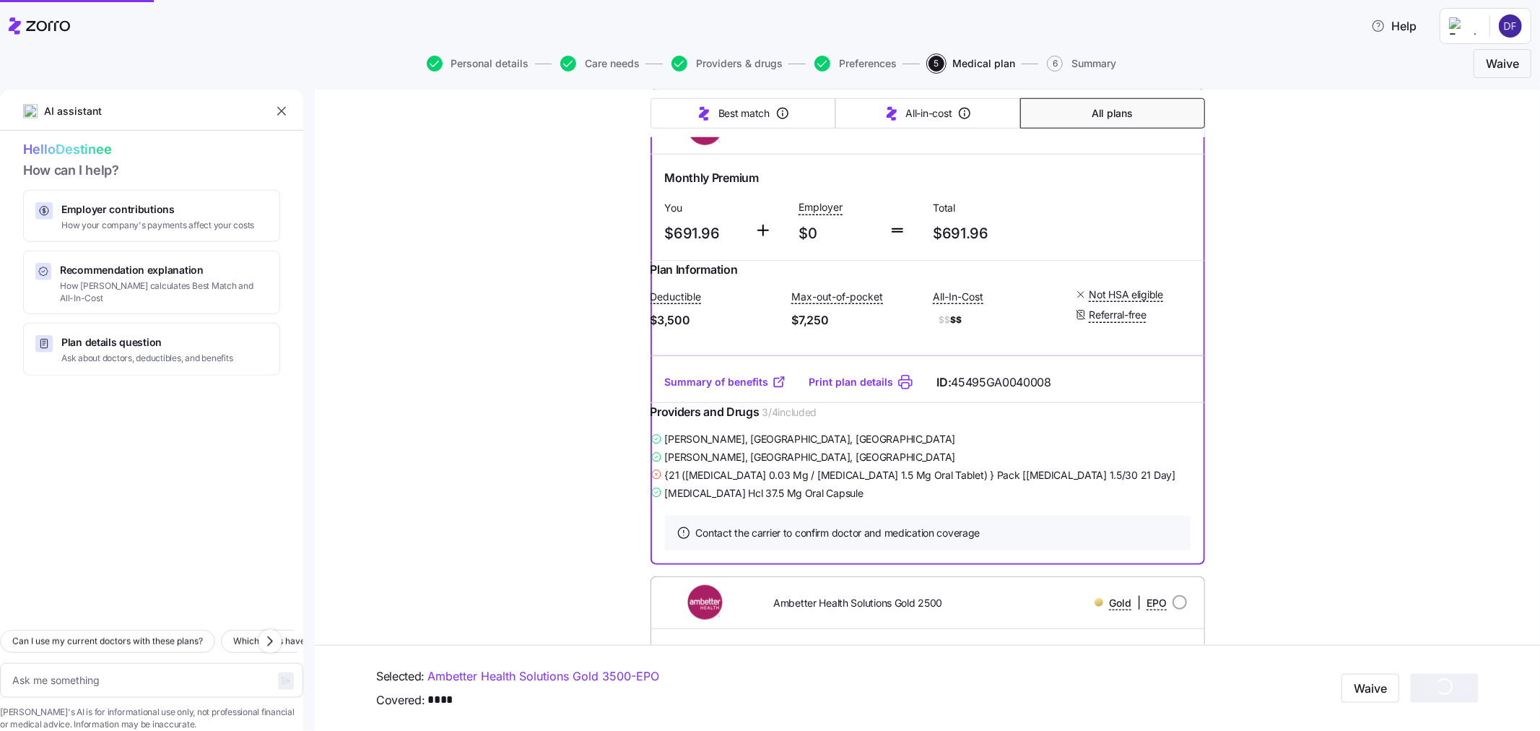
type textarea "x"
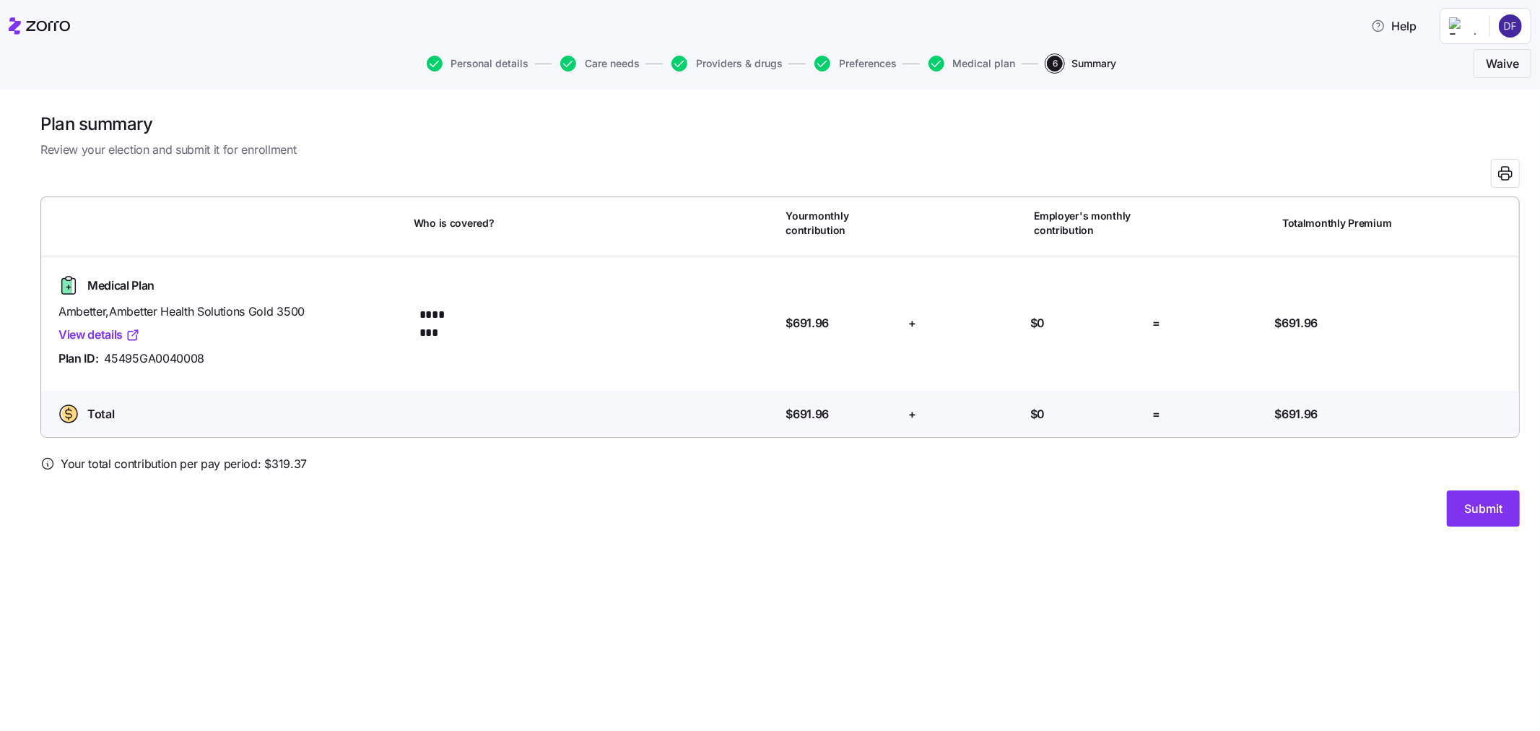
click at [125, 334] on link "View details" at bounding box center [99, 335] width 82 height 18
click at [1464, 500] on span "Submit" at bounding box center [1483, 508] width 38 height 17
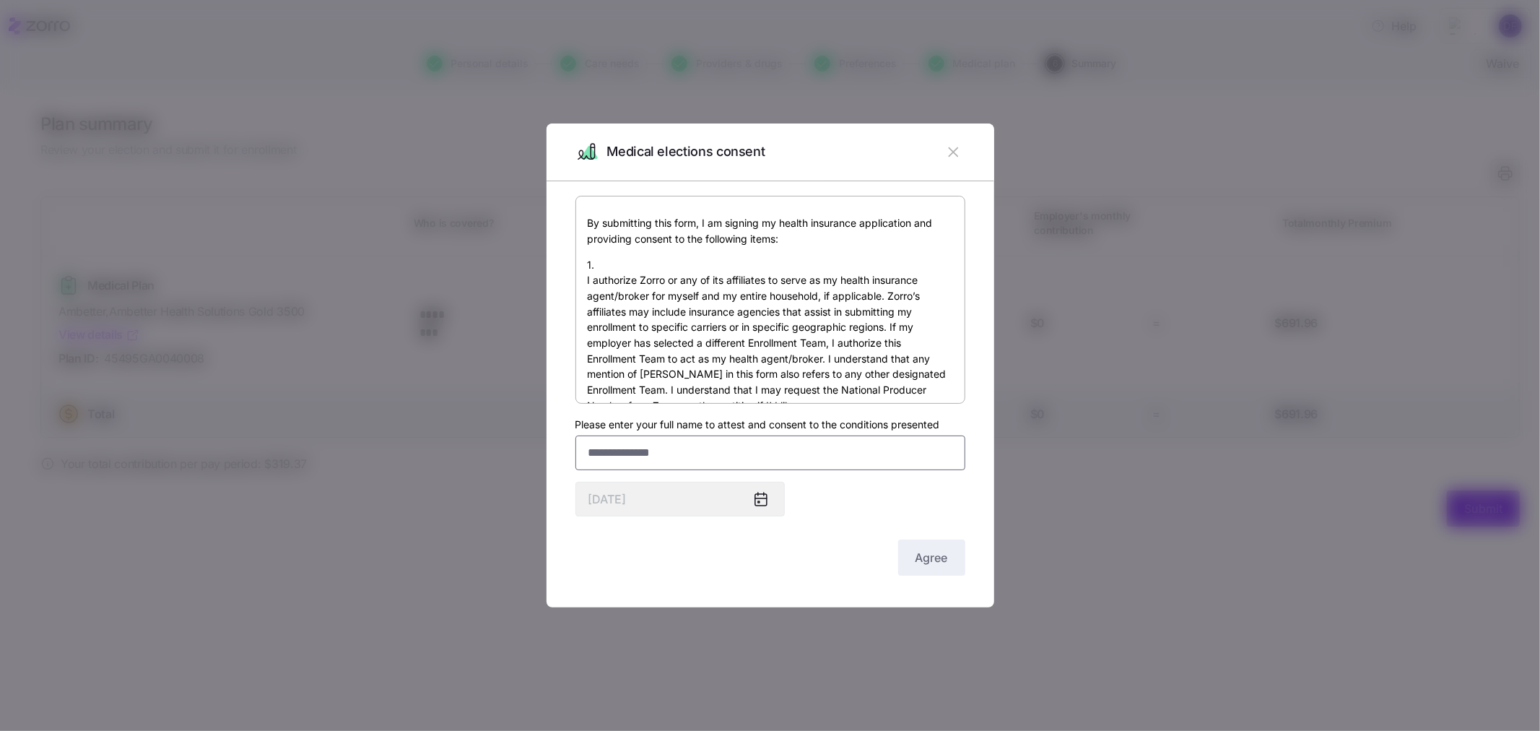
click at [640, 448] on input "Please enter your full name to attest and consent to the conditions presented" at bounding box center [770, 452] width 390 height 35
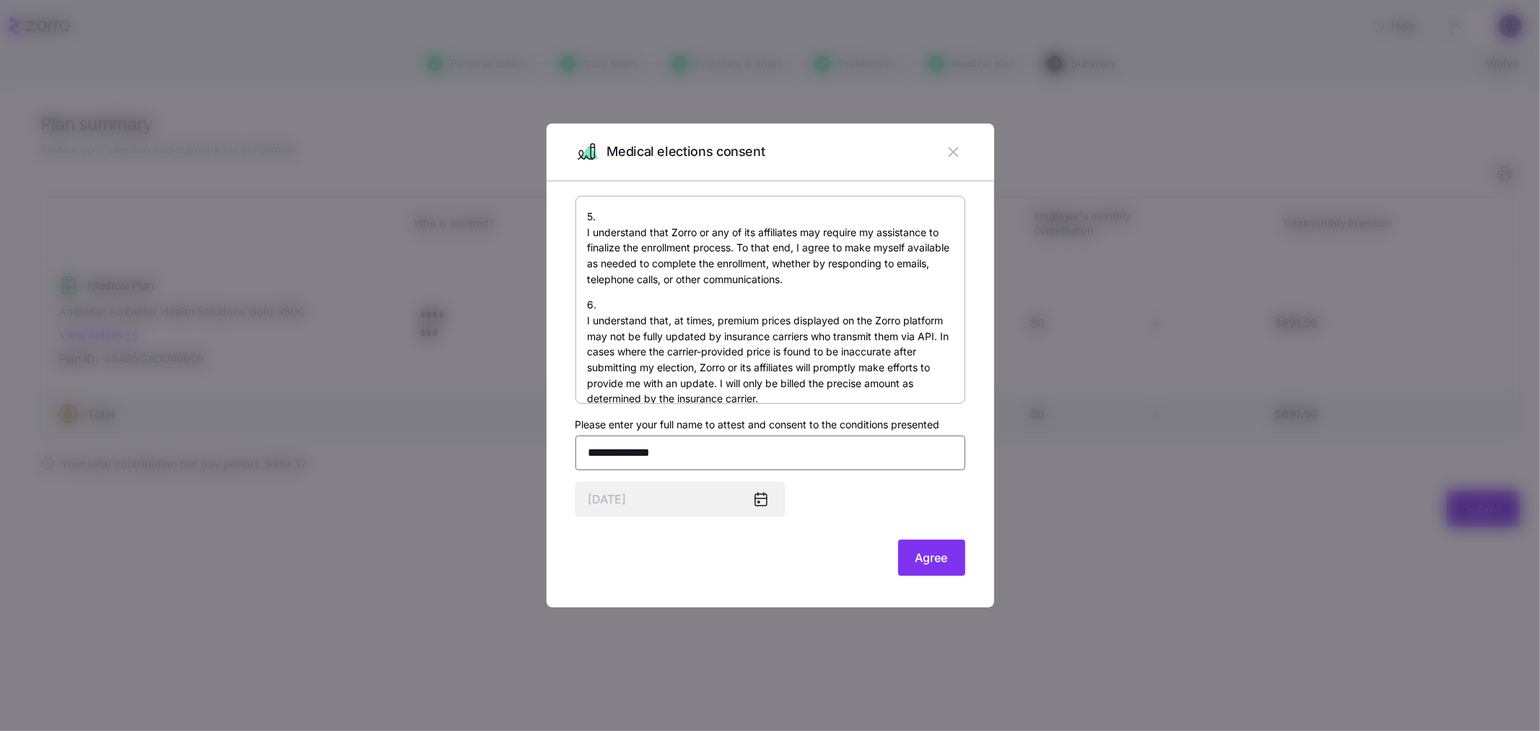
scroll to position [1069, 0]
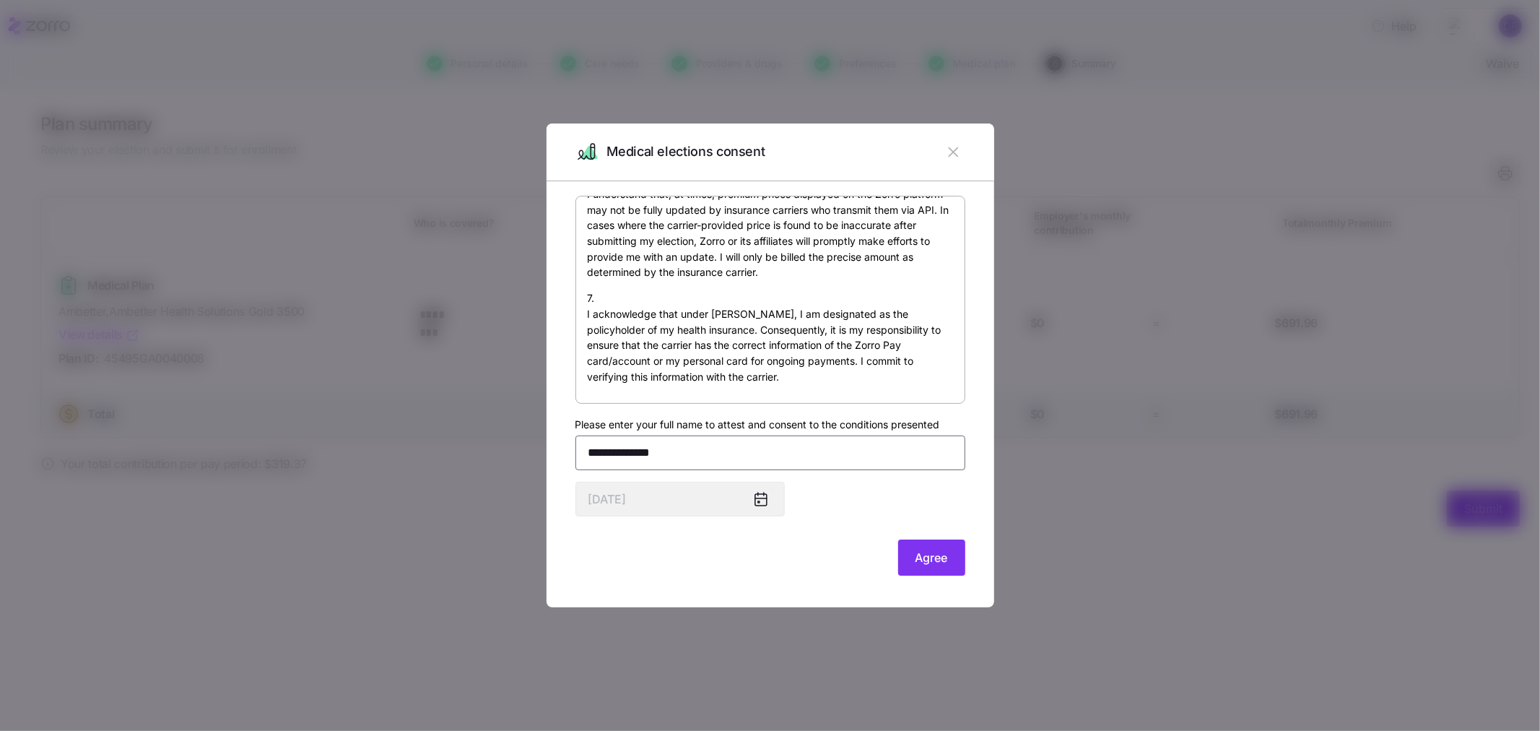
type input "**********"
click at [760, 499] on icon at bounding box center [761, 500] width 12 height 12
click at [939, 553] on span "Agree" at bounding box center [931, 557] width 32 height 17
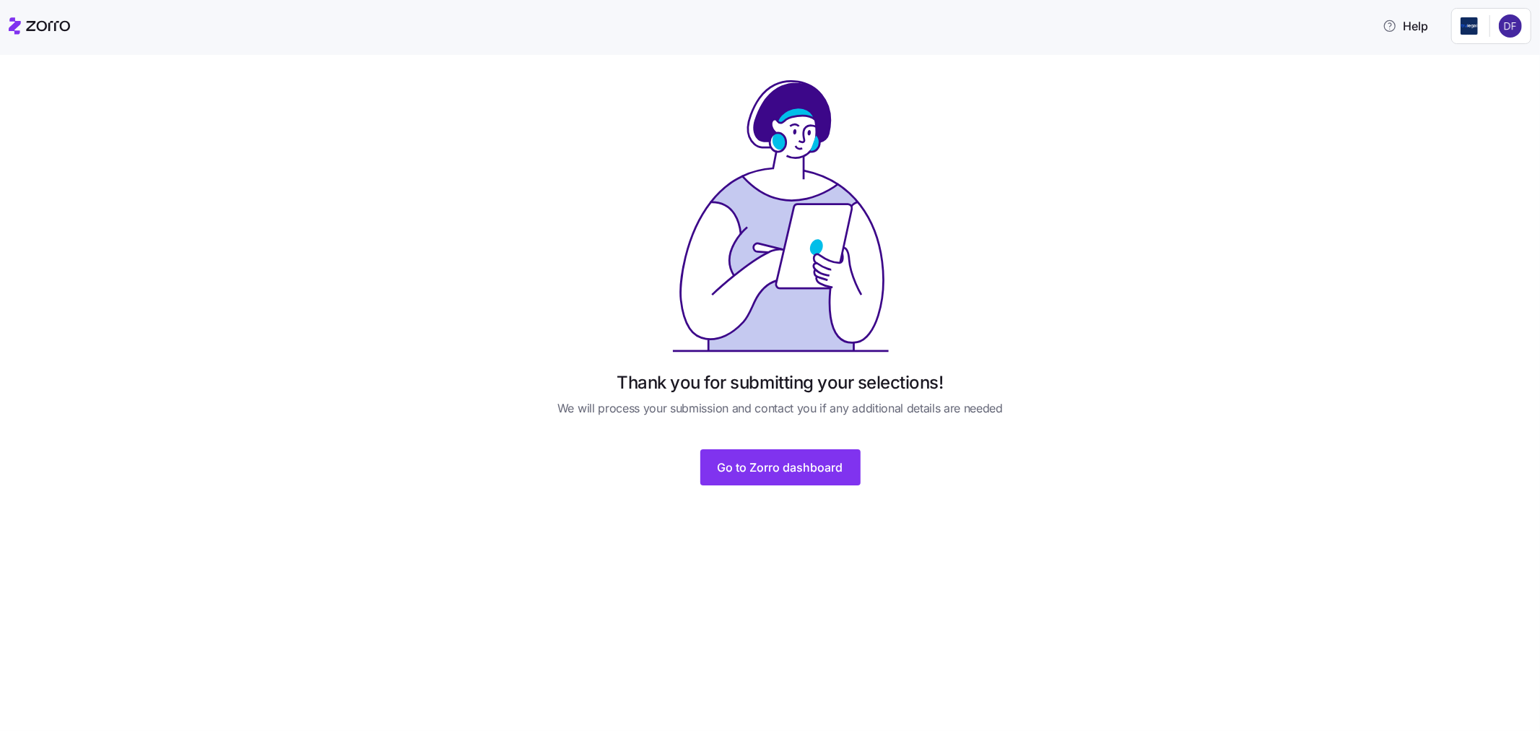
click at [741, 464] on span "Go to Zorro dashboard" at bounding box center [781, 466] width 126 height 17
